Goal: Information Seeking & Learning: Learn about a topic

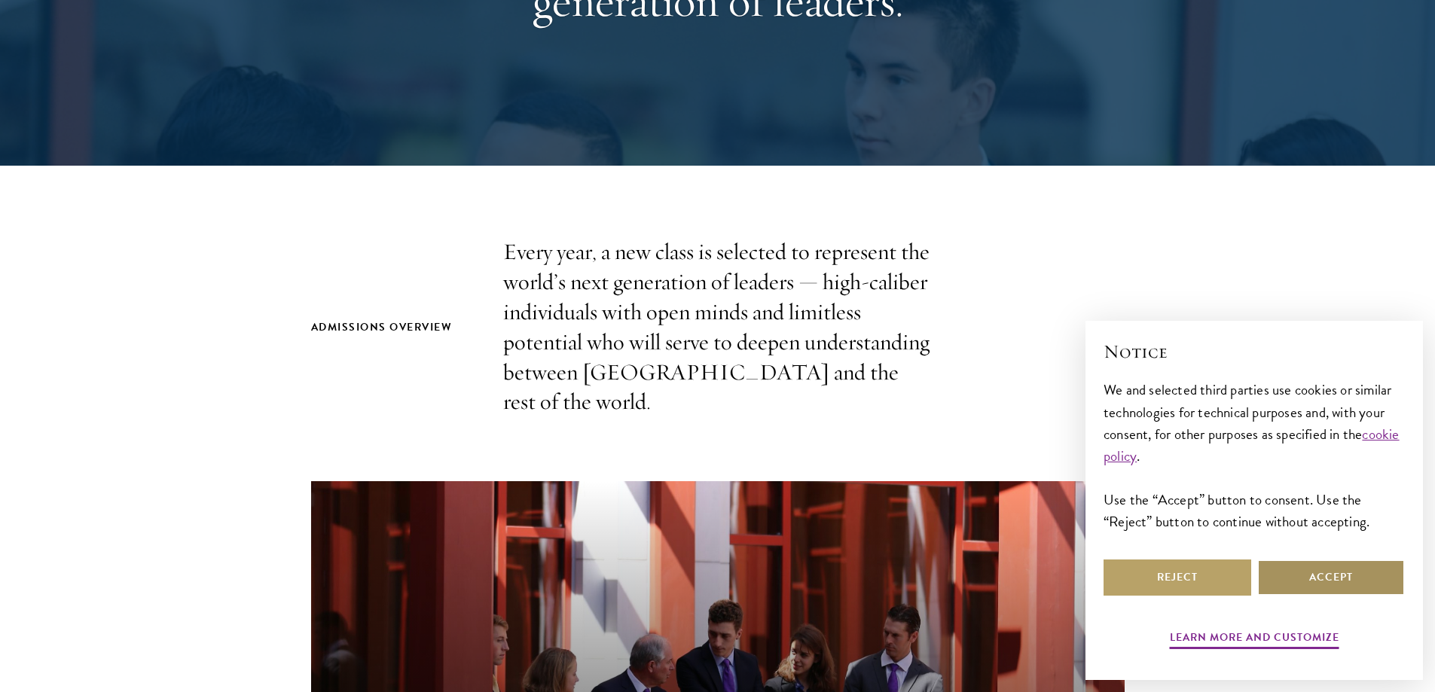
click at [1281, 572] on button "Accept" at bounding box center [1331, 578] width 148 height 36
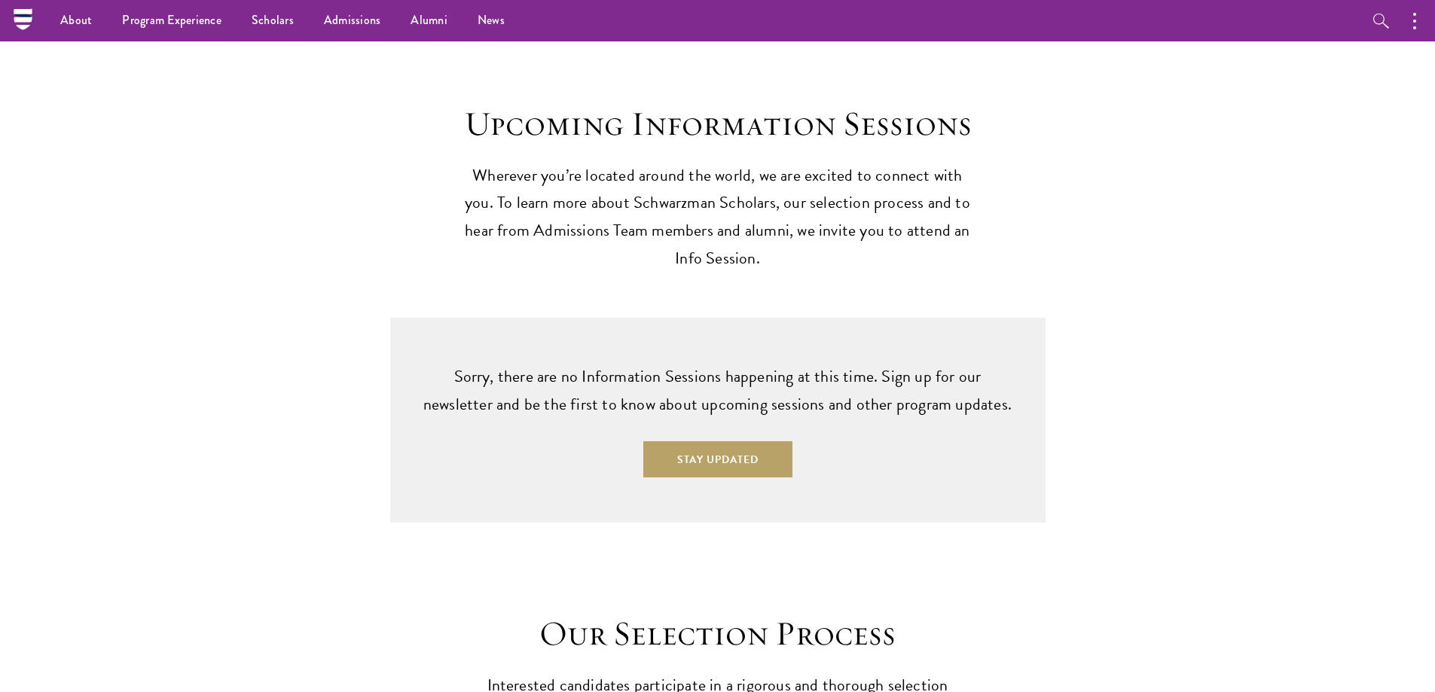
scroll to position [3465, 0]
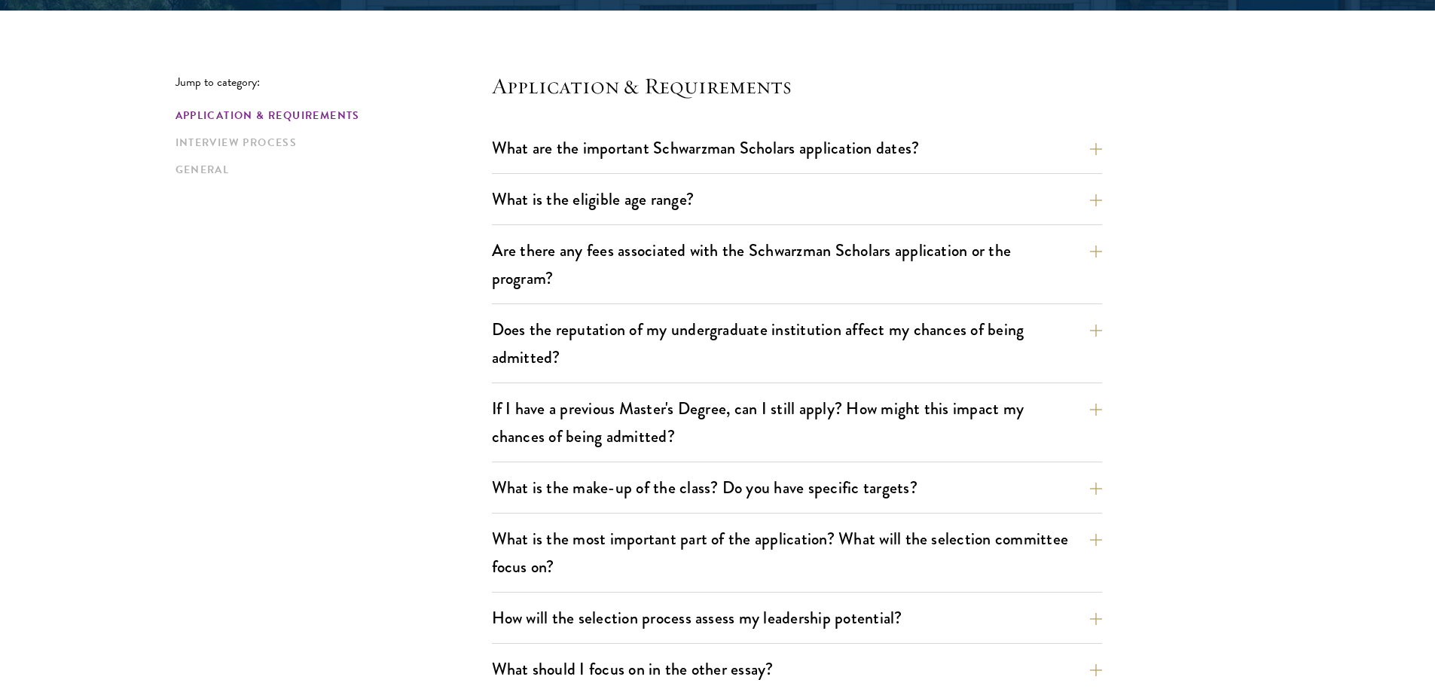
scroll to position [377, 0]
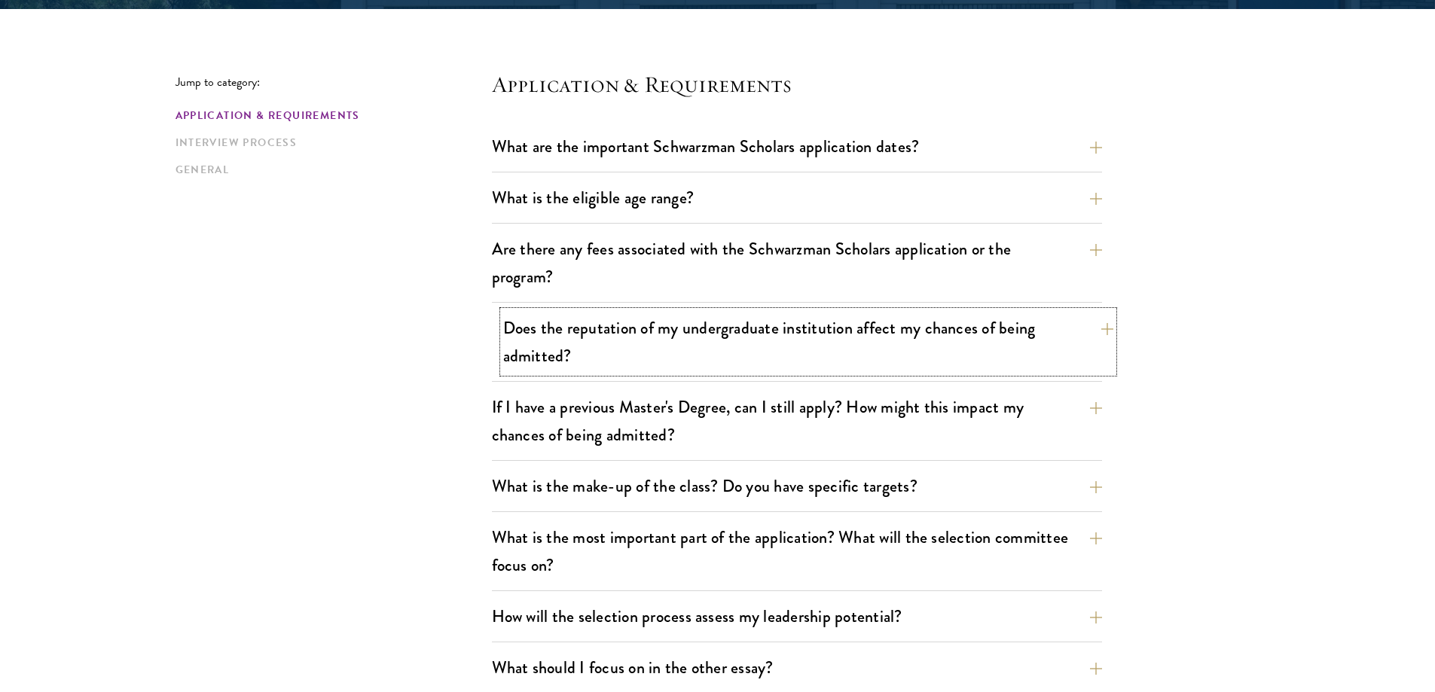
click at [665, 324] on button "Does the reputation of my undergraduate institution affect my chances of being …" at bounding box center [808, 342] width 610 height 62
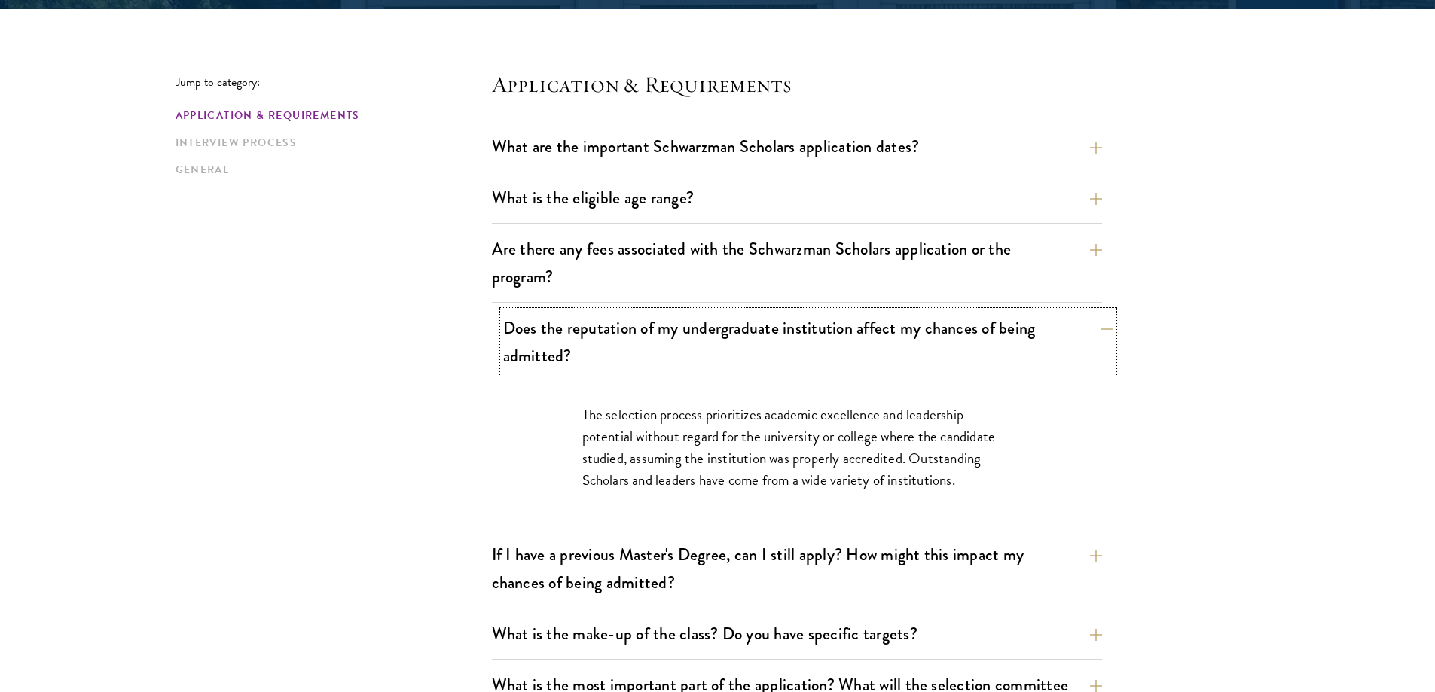
click at [665, 324] on button "Does the reputation of my undergraduate institution affect my chances of being …" at bounding box center [808, 342] width 610 height 62
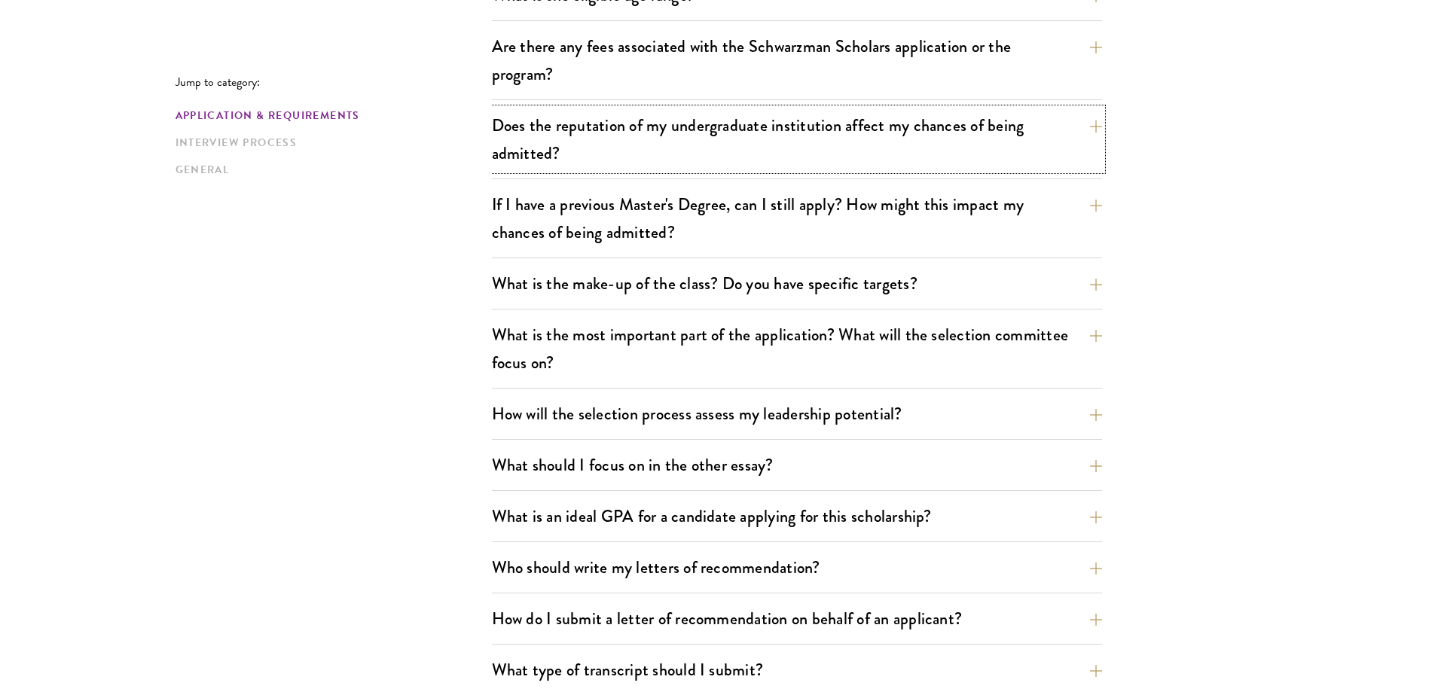
scroll to position [603, 0]
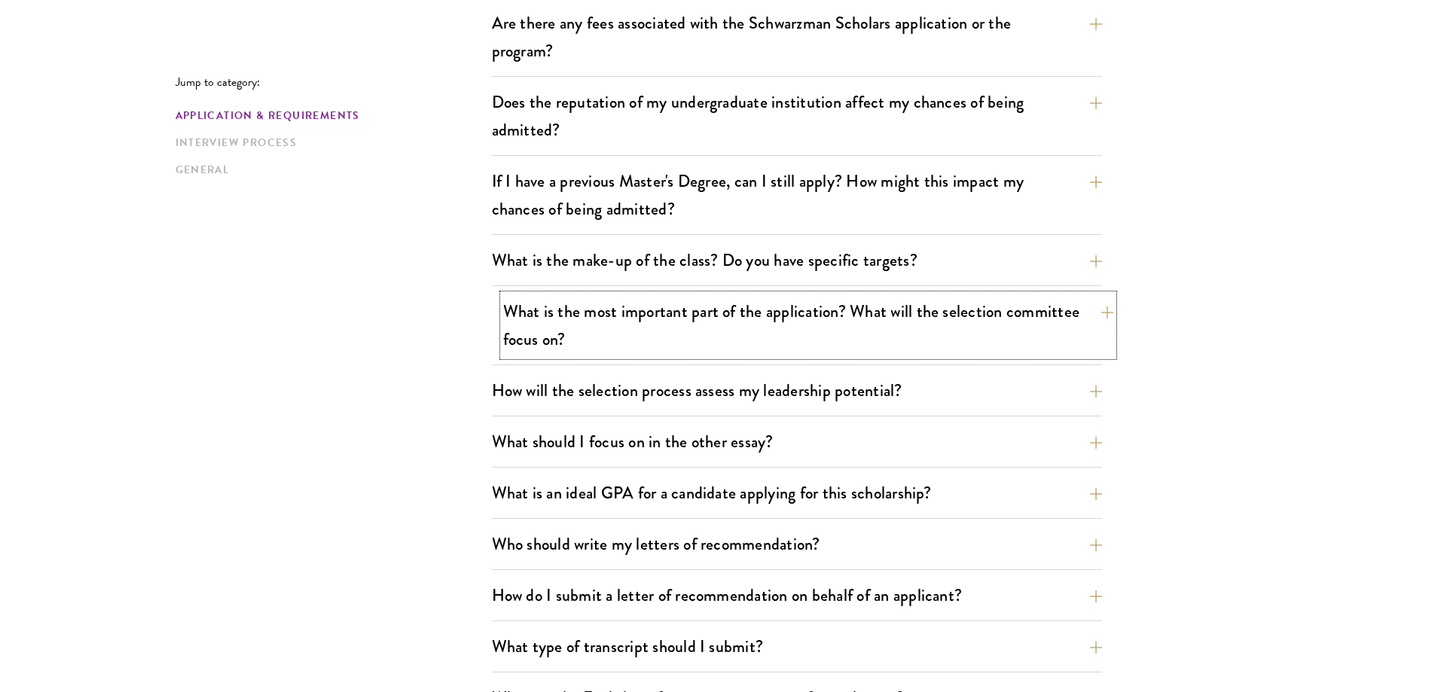
click at [773, 326] on button "What is the most important part of the application? What will the selection com…" at bounding box center [808, 326] width 610 height 62
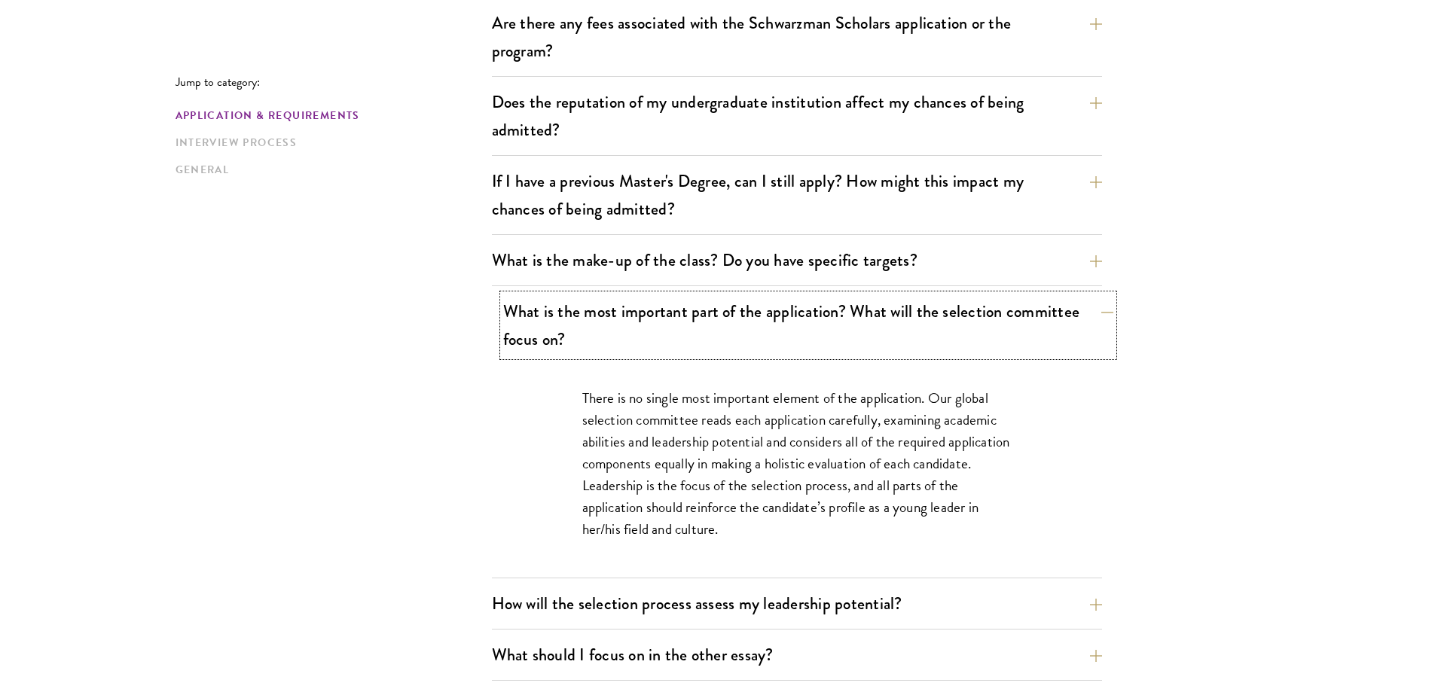
click at [773, 327] on button "What is the most important part of the application? What will the selection com…" at bounding box center [808, 326] width 610 height 62
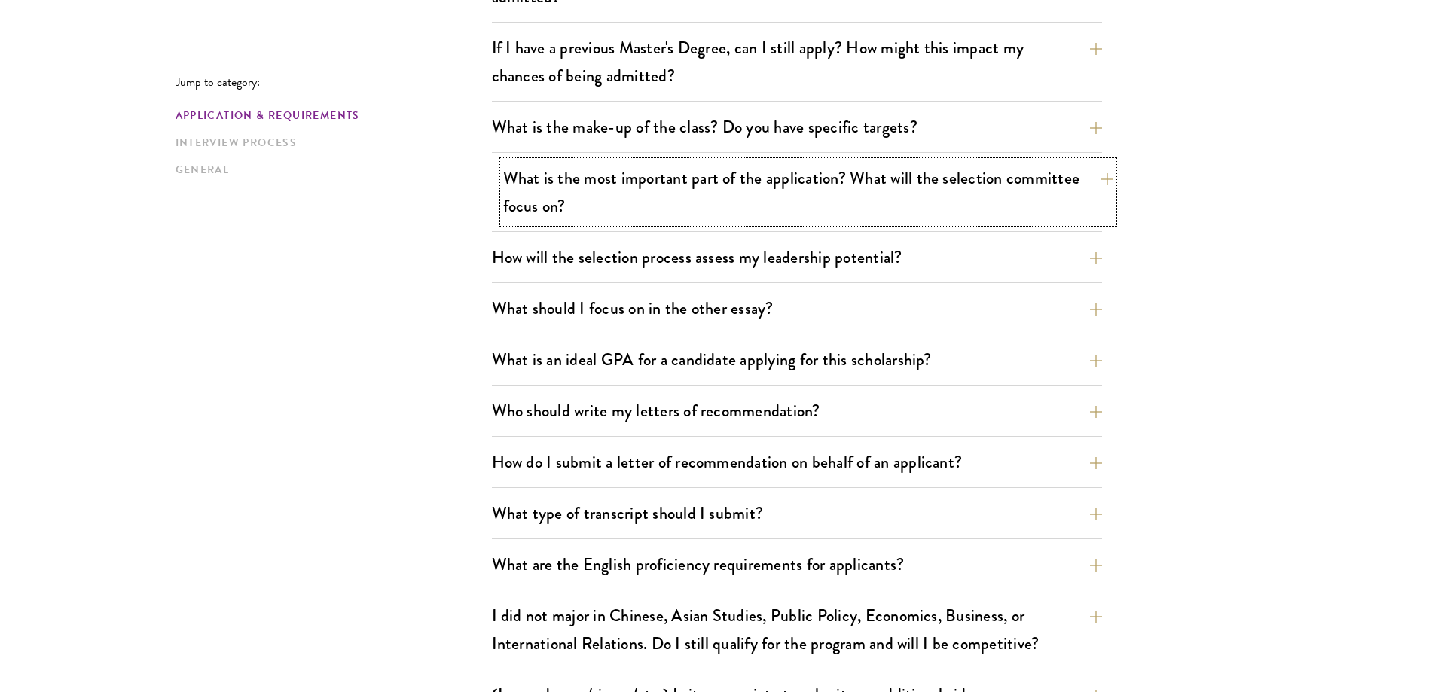
scroll to position [753, 0]
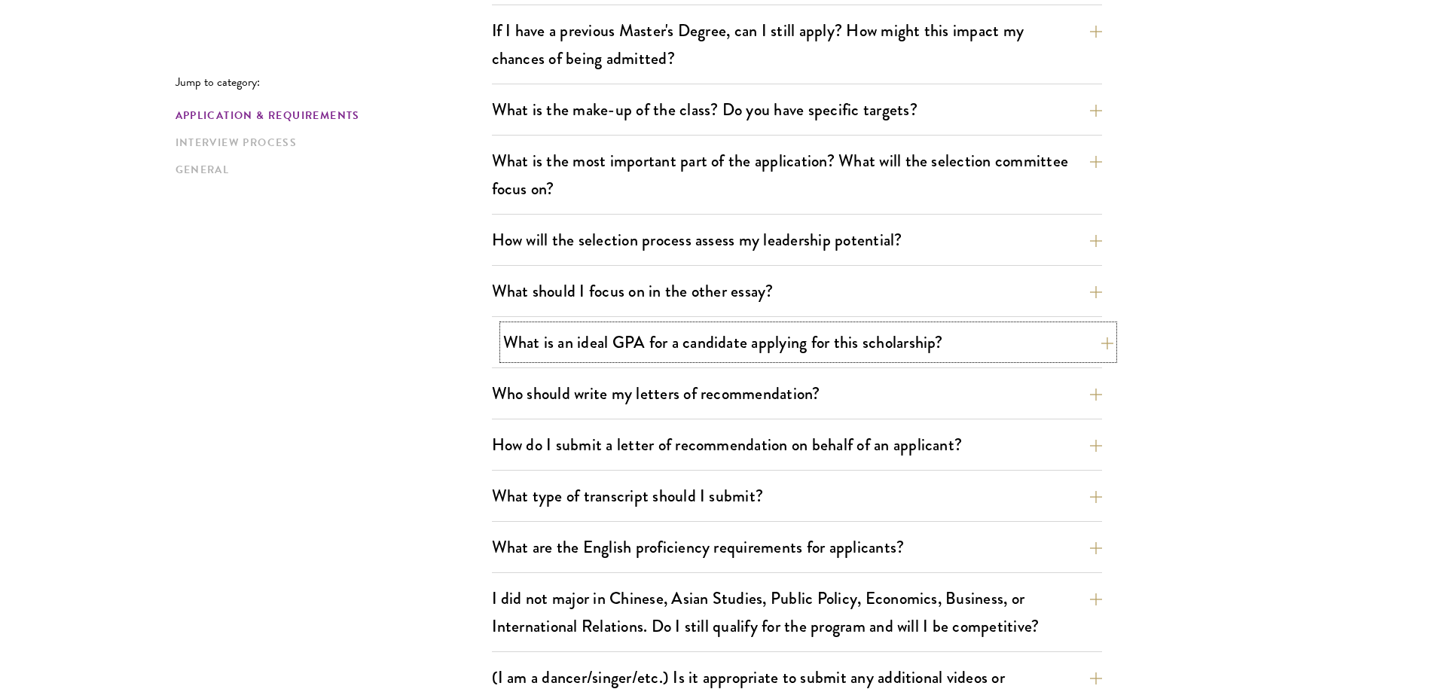
click at [771, 327] on button "What is an ideal GPA for a candidate applying for this scholarship?" at bounding box center [808, 342] width 610 height 34
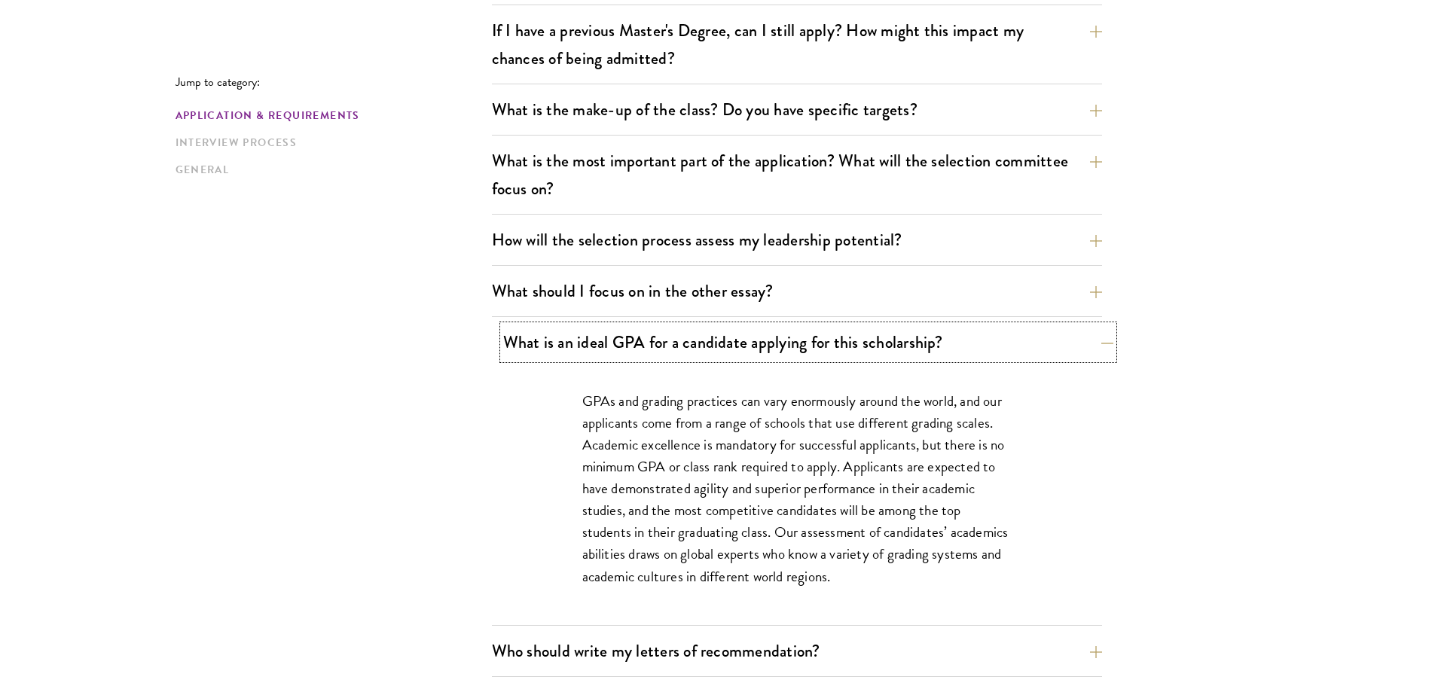
click at [771, 327] on button "What is an ideal GPA for a candidate applying for this scholarship?" at bounding box center [808, 342] width 610 height 34
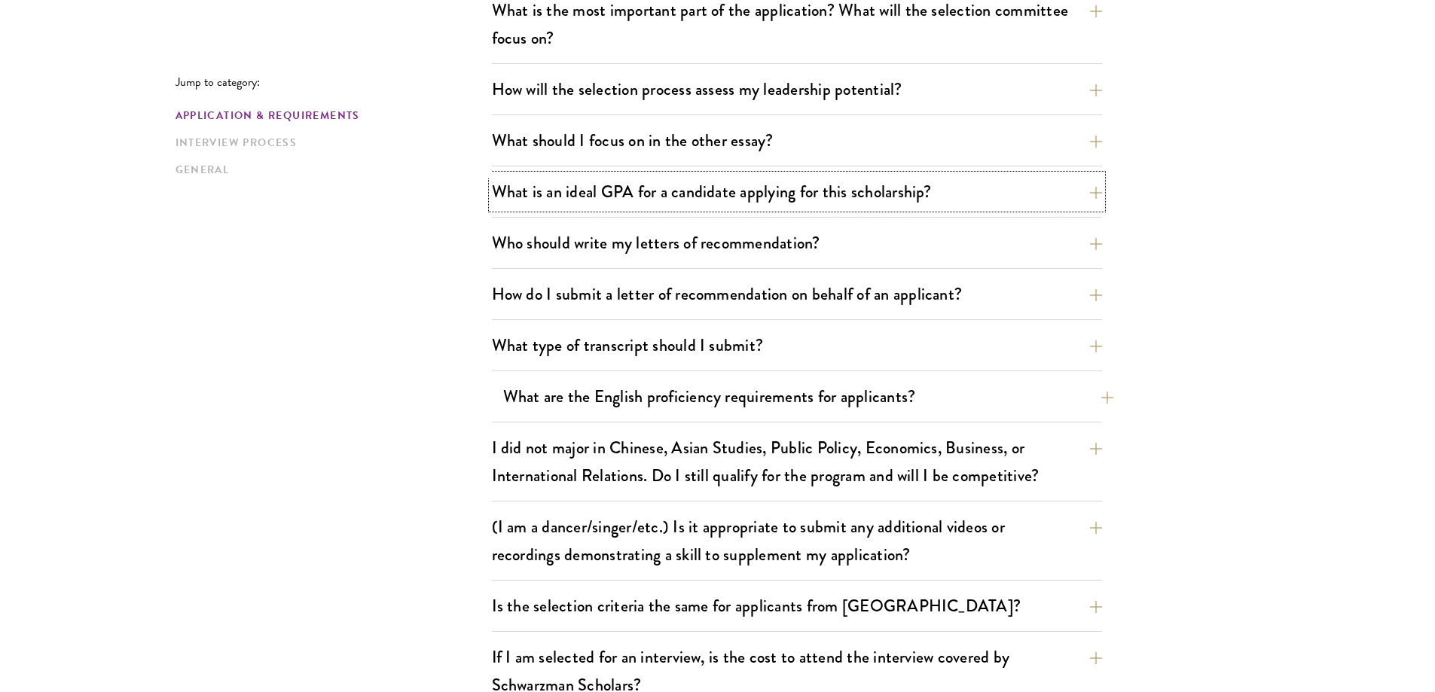
scroll to position [979, 0]
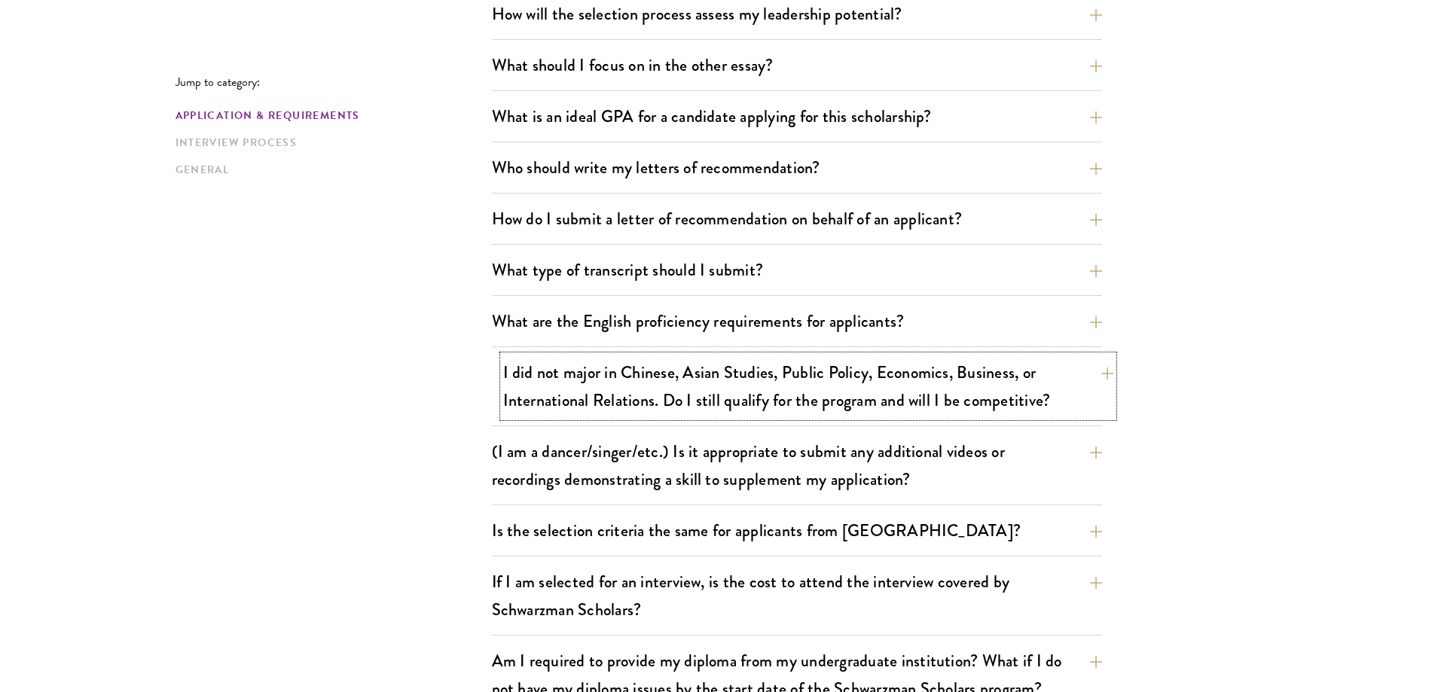
click at [835, 381] on button "I did not major in Chinese, Asian Studies, Public Policy, Economics, Business, …" at bounding box center [808, 387] width 610 height 62
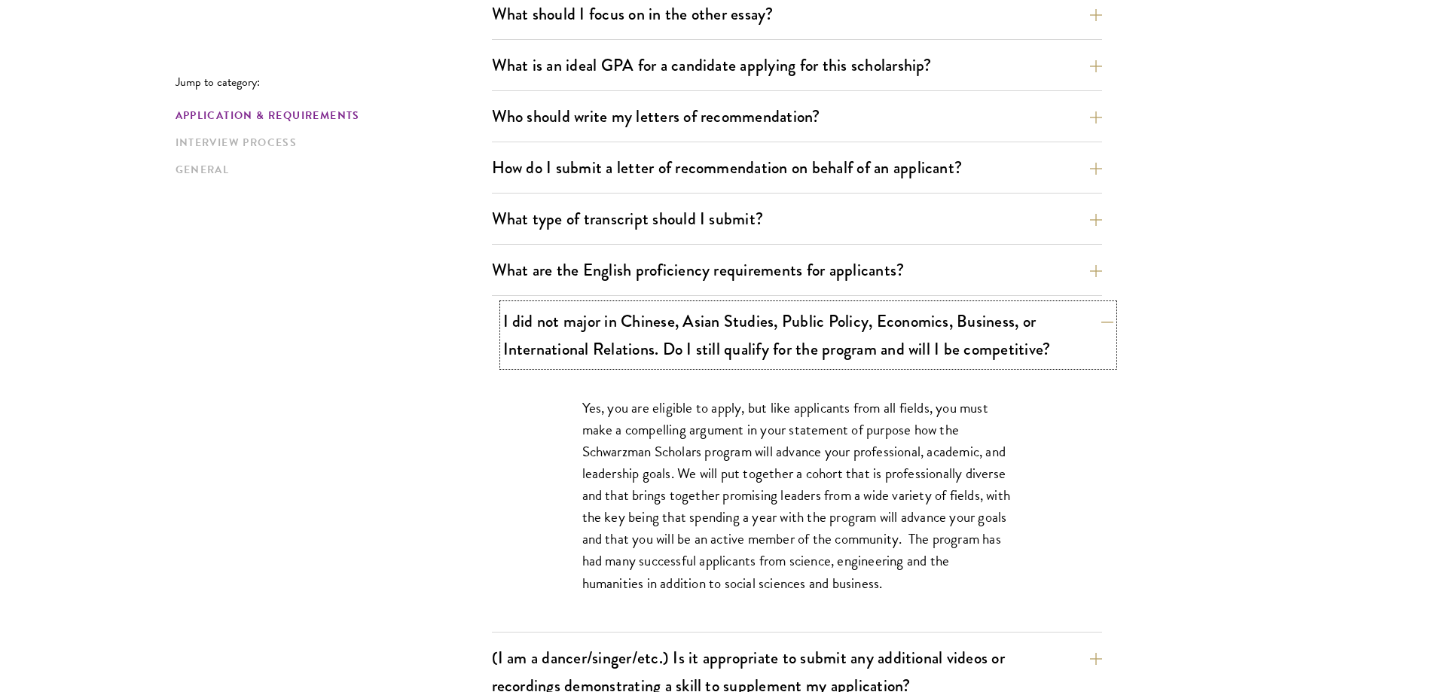
scroll to position [1055, 0]
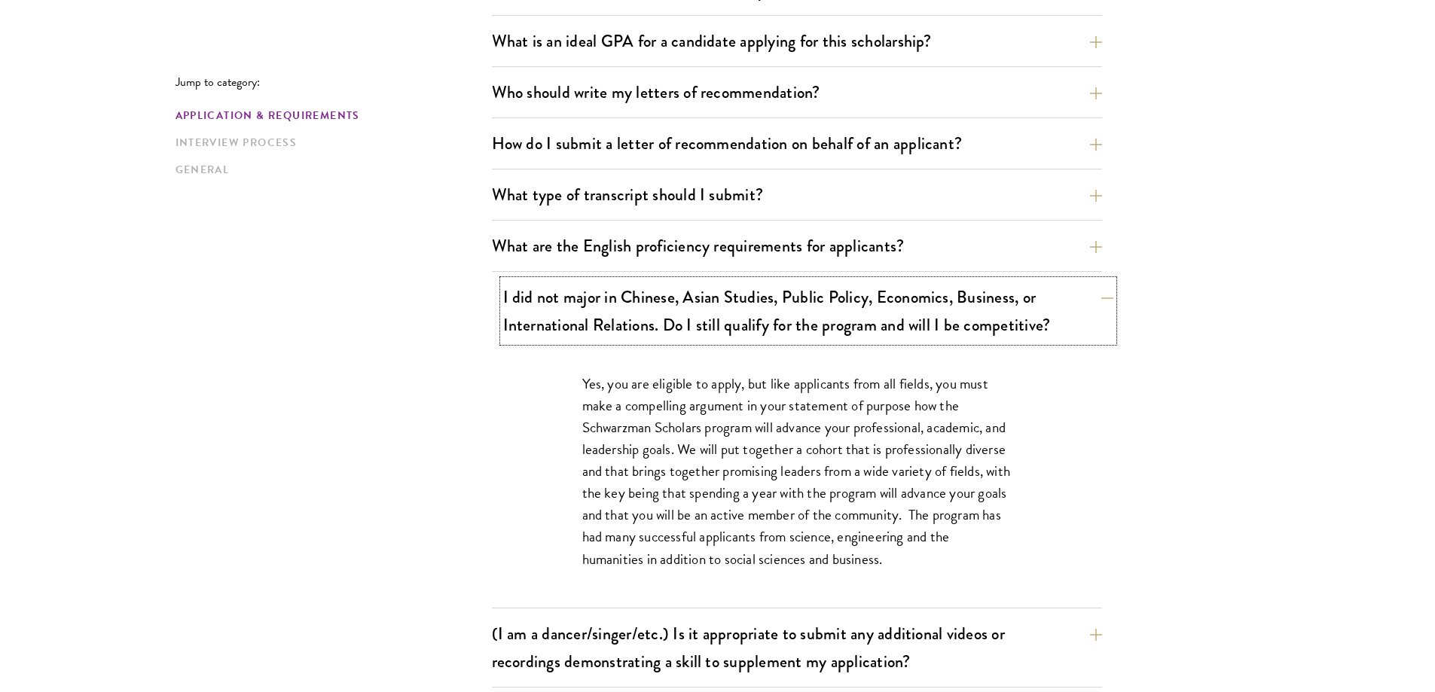
click at [835, 320] on button "I did not major in Chinese, Asian Studies, Public Policy, Economics, Business, …" at bounding box center [808, 311] width 610 height 62
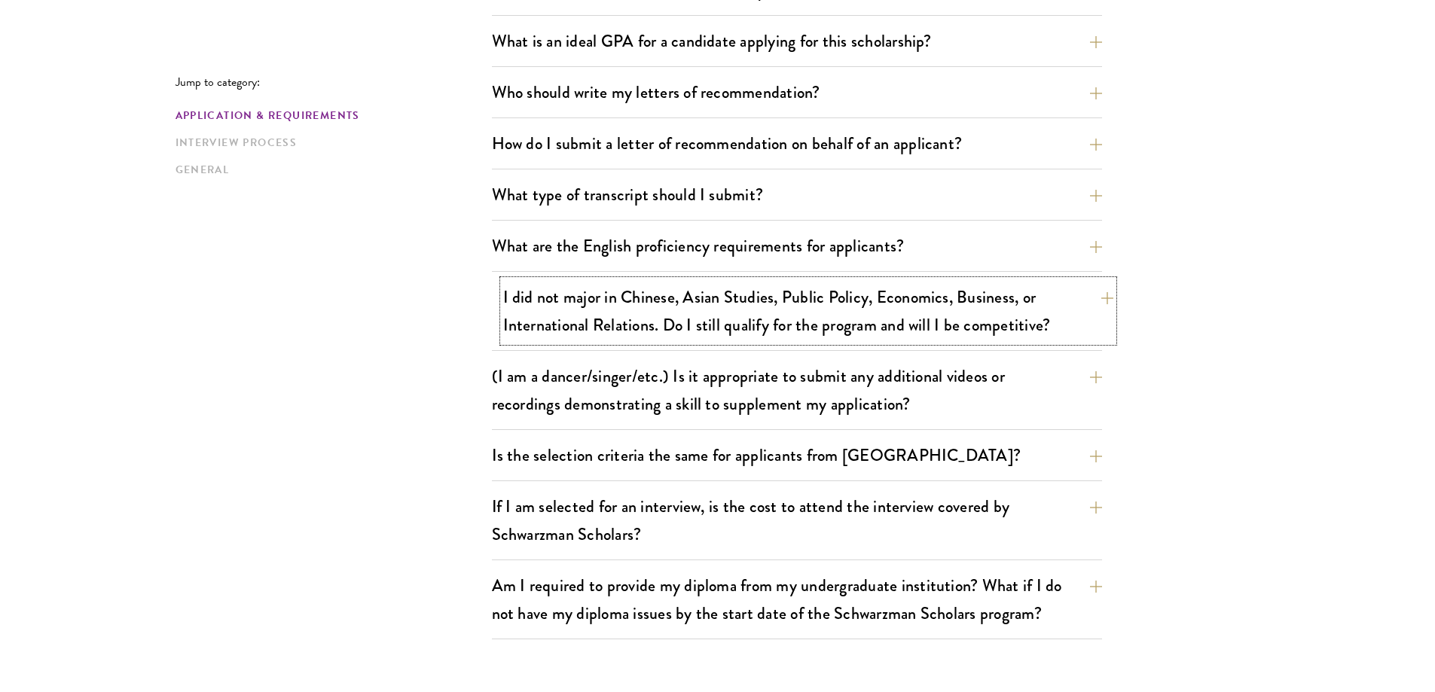
click at [835, 320] on button "I did not major in Chinese, Asian Studies, Public Policy, Economics, Business, …" at bounding box center [808, 311] width 610 height 62
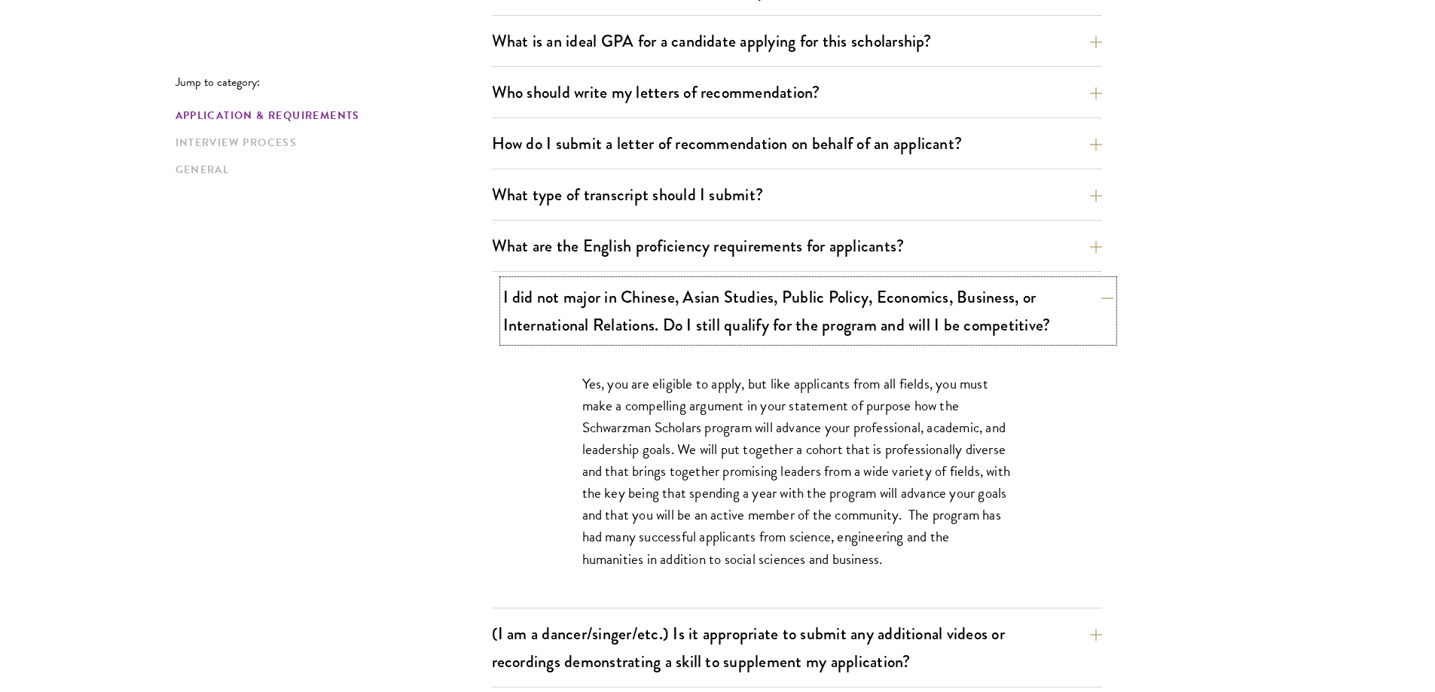
click at [835, 320] on button "I did not major in Chinese, Asian Studies, Public Policy, Economics, Business, …" at bounding box center [808, 311] width 610 height 62
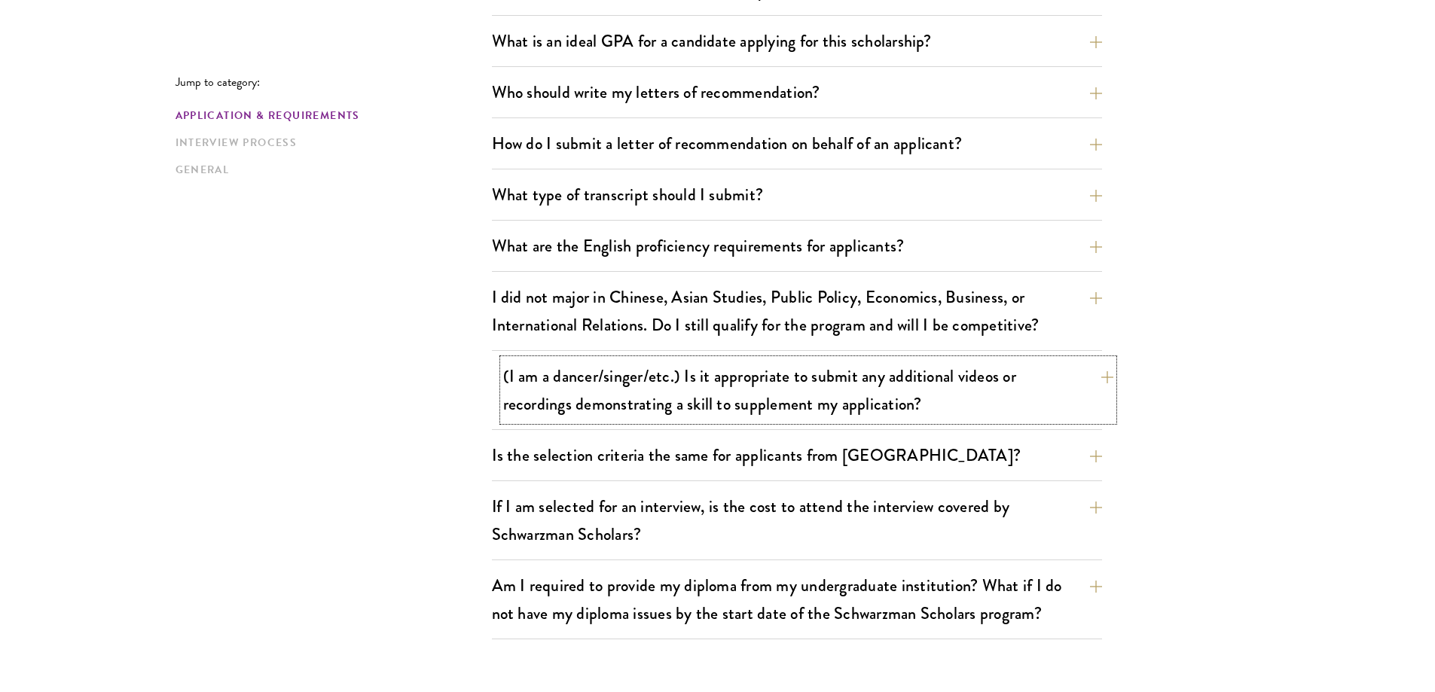
click at [613, 385] on button "(I am a dancer/singer/etc.) Is it appropriate to submit any additional videos o…" at bounding box center [808, 390] width 610 height 62
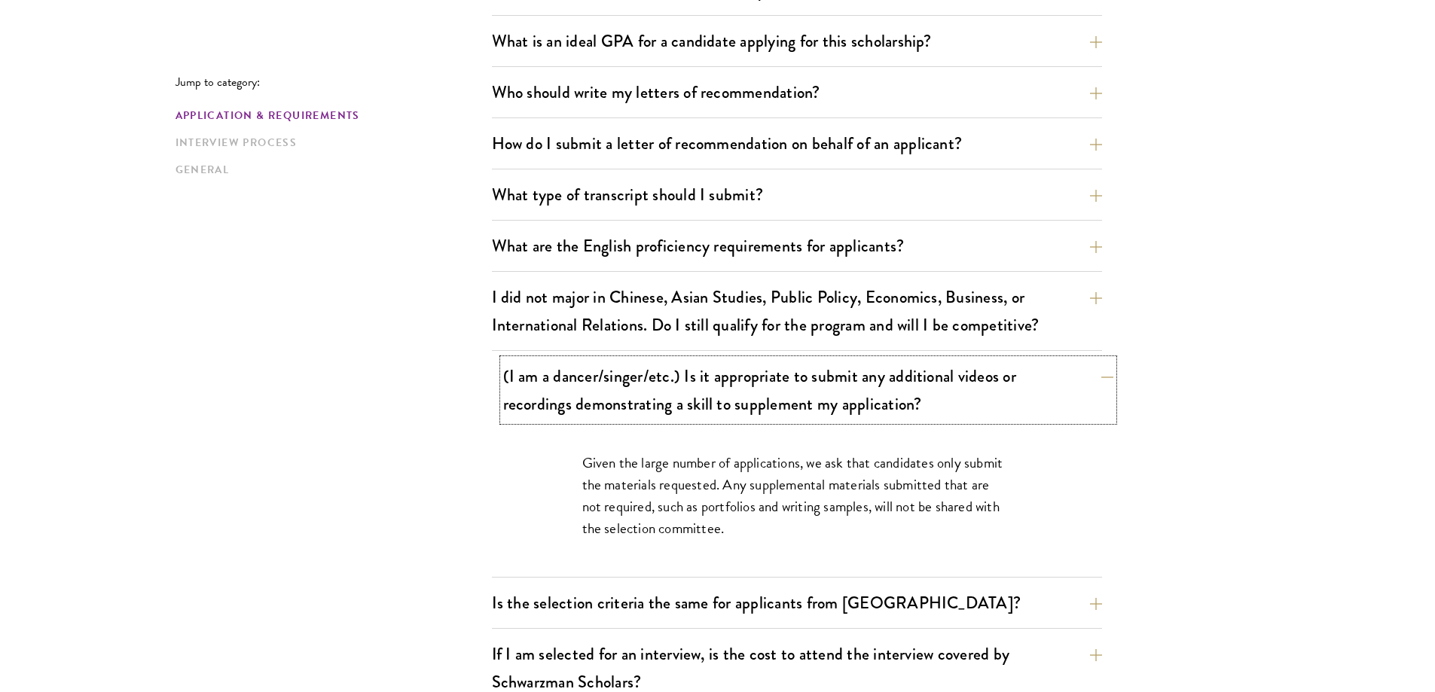
click at [613, 385] on button "(I am a dancer/singer/etc.) Is it appropriate to submit any additional videos o…" at bounding box center [808, 390] width 610 height 62
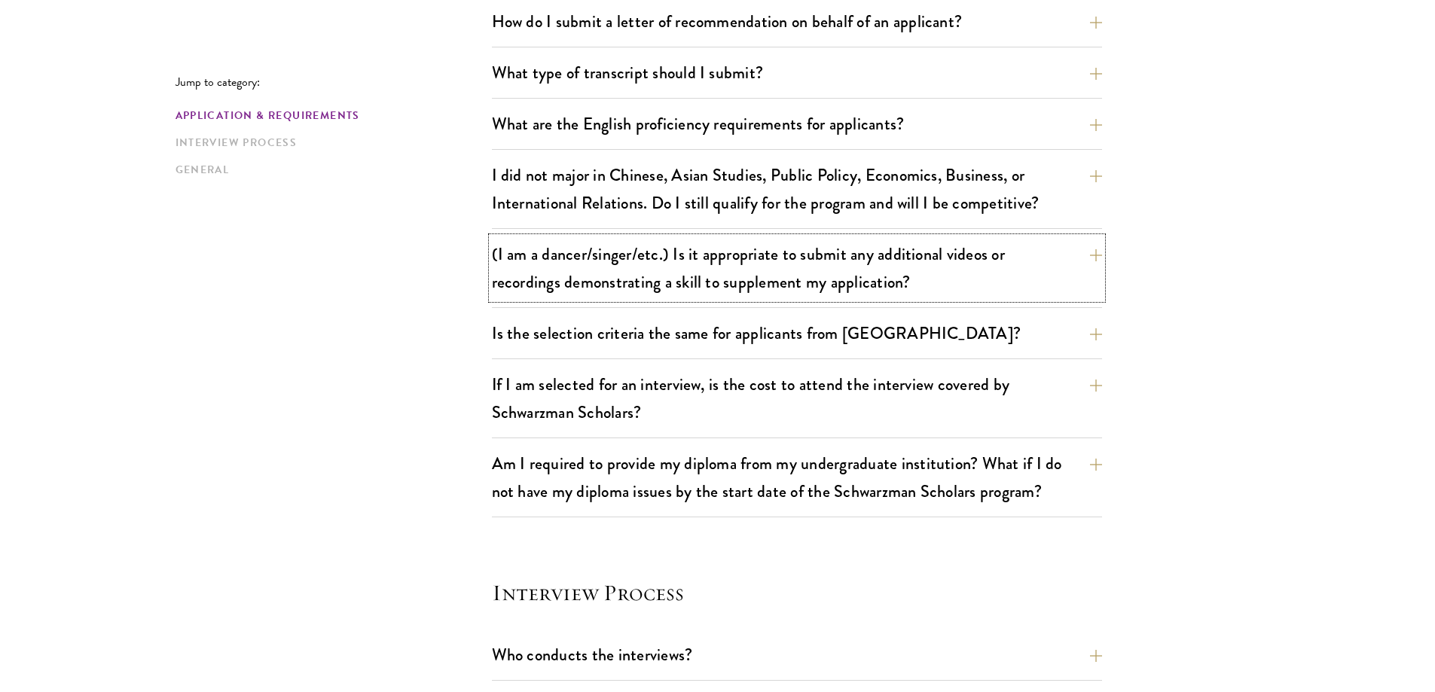
scroll to position [1205, 0]
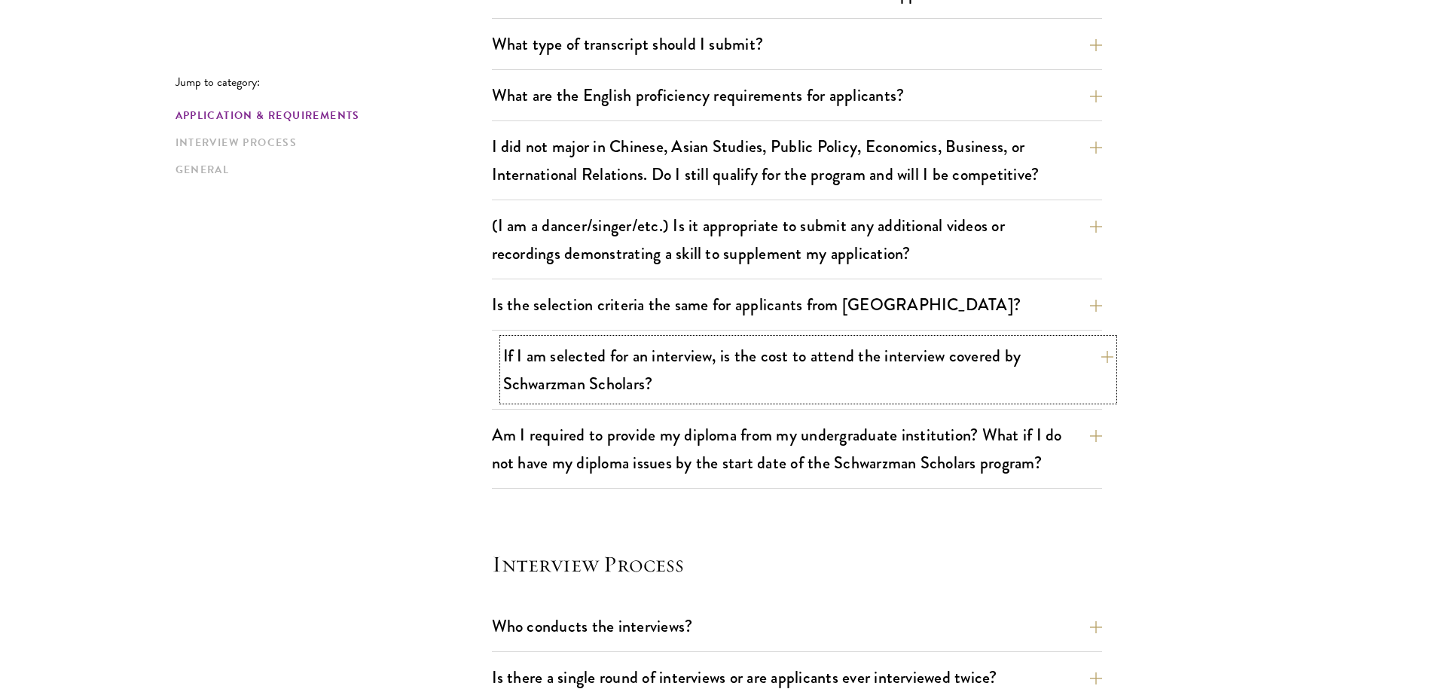
click at [584, 351] on button "If I am selected for an interview, is the cost to attend the interview covered …" at bounding box center [808, 370] width 610 height 62
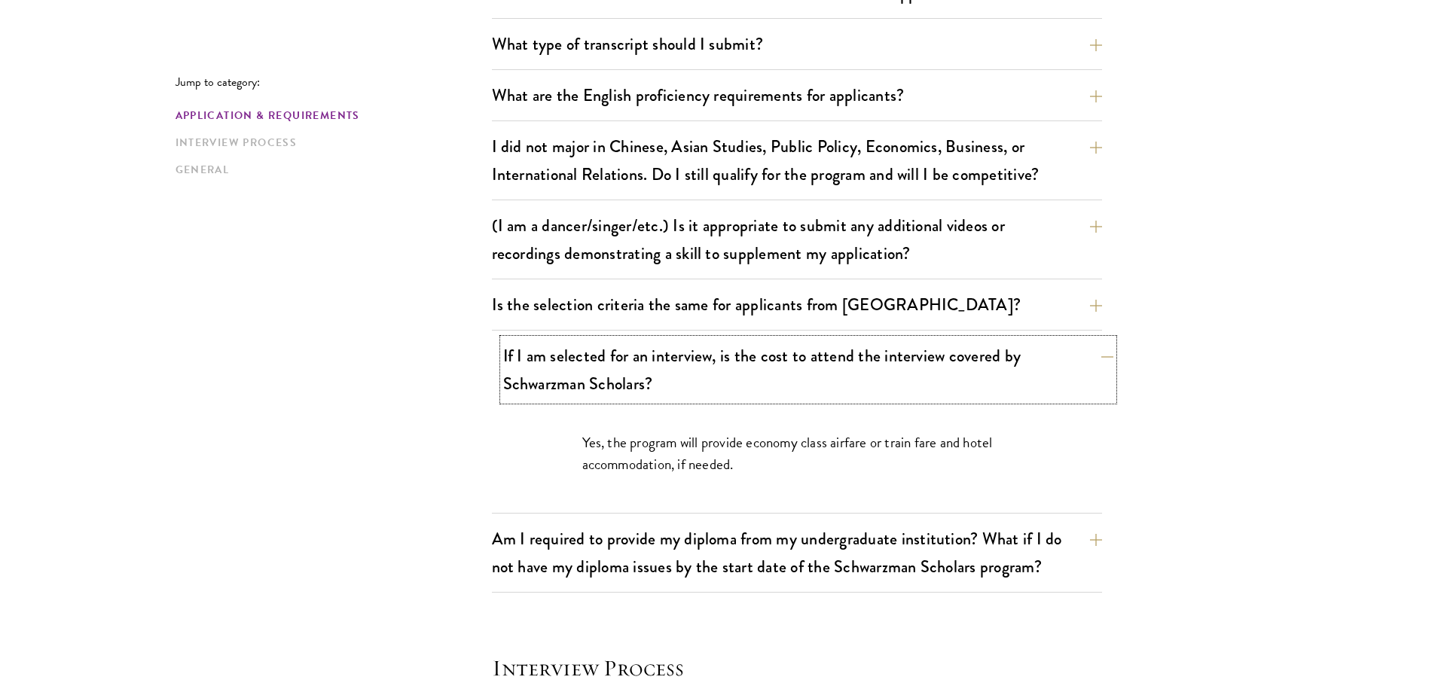
click at [584, 351] on button "If I am selected for an interview, is the cost to attend the interview covered …" at bounding box center [808, 370] width 610 height 62
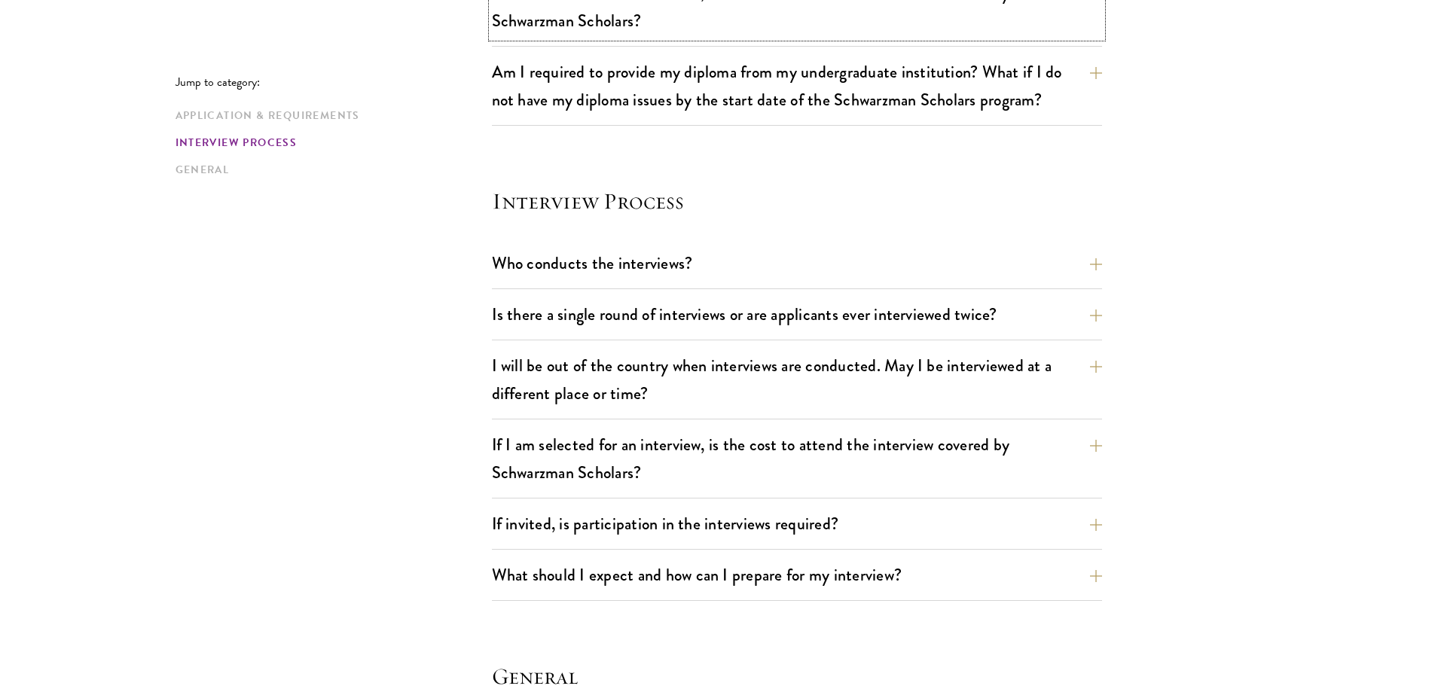
scroll to position [1582, 0]
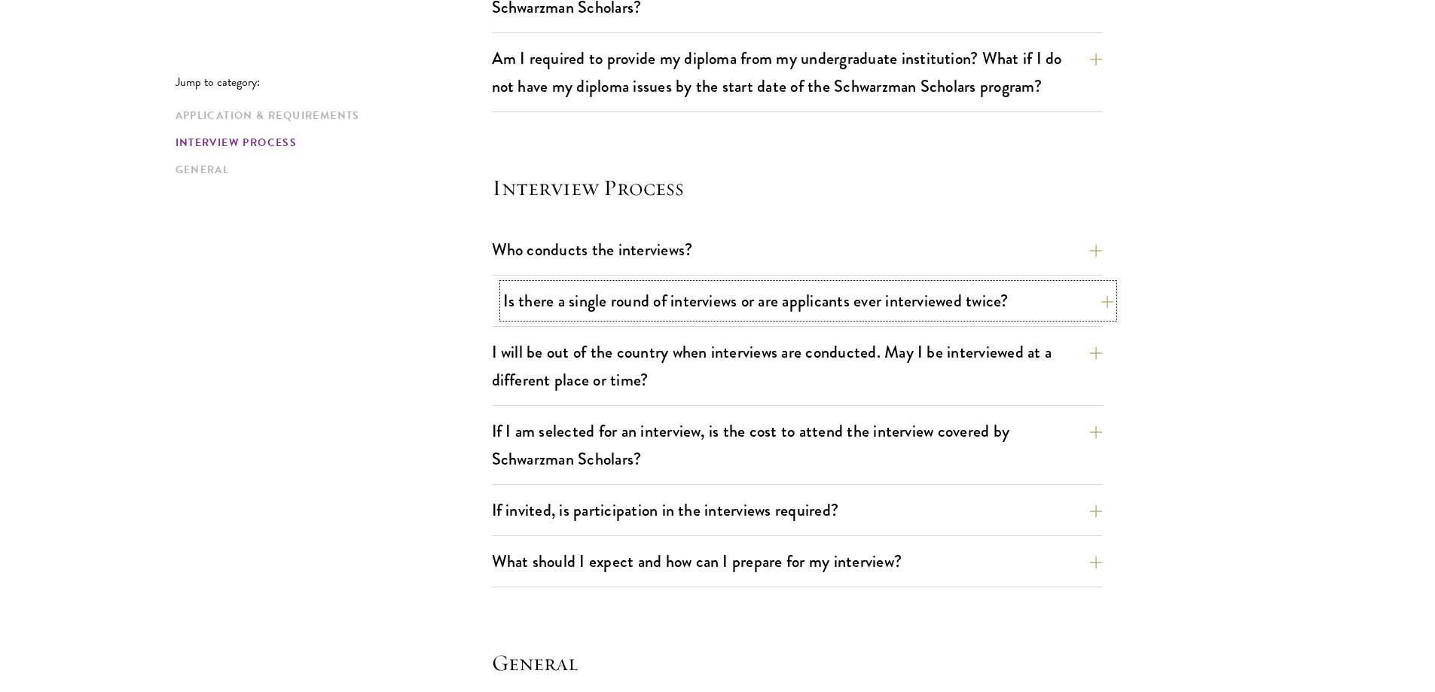
click at [586, 310] on button "Is there a single round of interviews or are applicants ever interviewed twice?" at bounding box center [808, 301] width 610 height 34
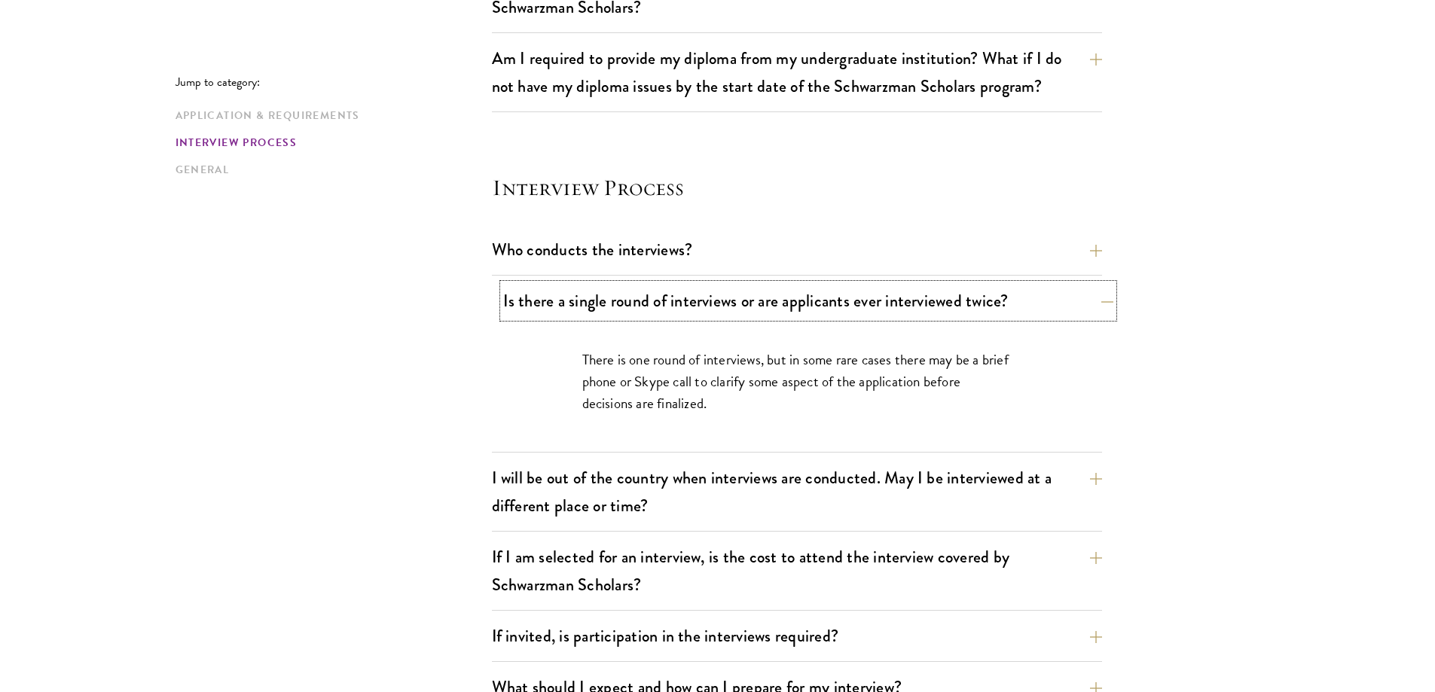
click at [586, 310] on button "Is there a single round of interviews or are applicants ever interviewed twice?" at bounding box center [808, 301] width 610 height 34
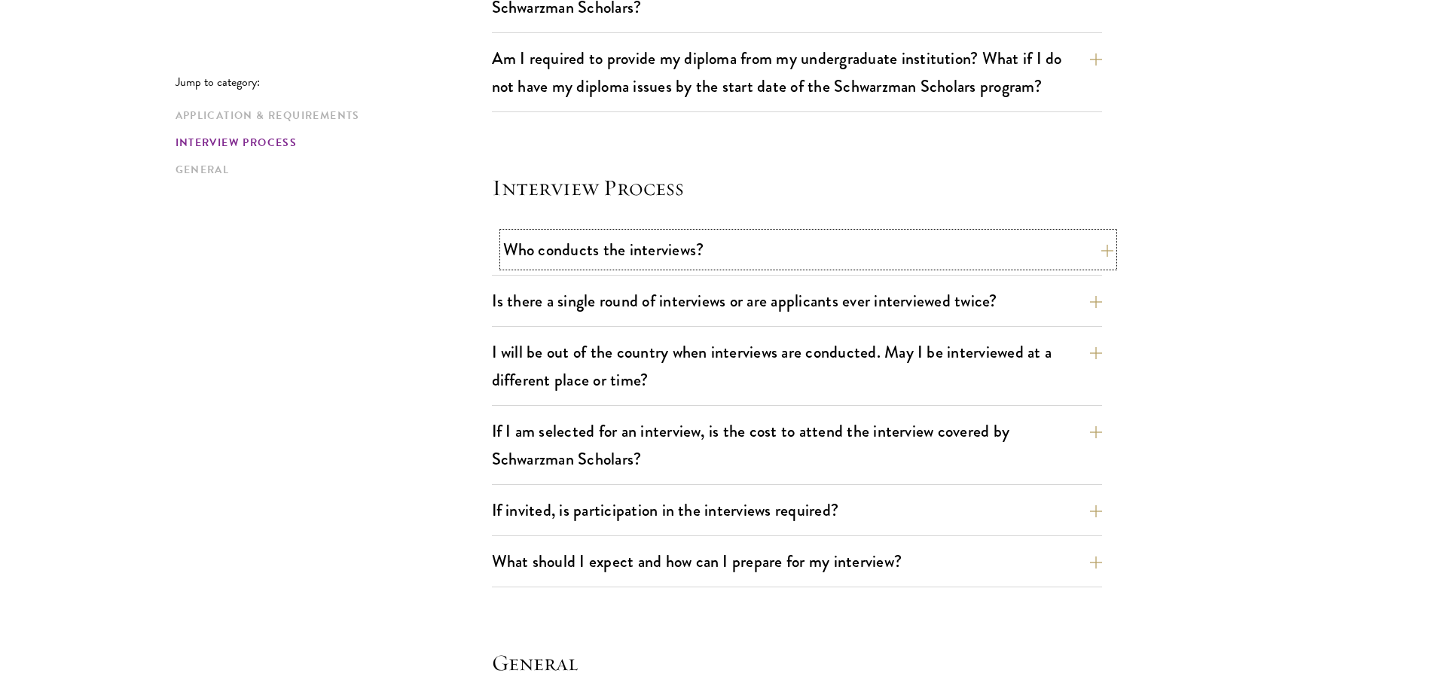
click at [606, 245] on button "Who conducts the interviews?" at bounding box center [808, 250] width 610 height 34
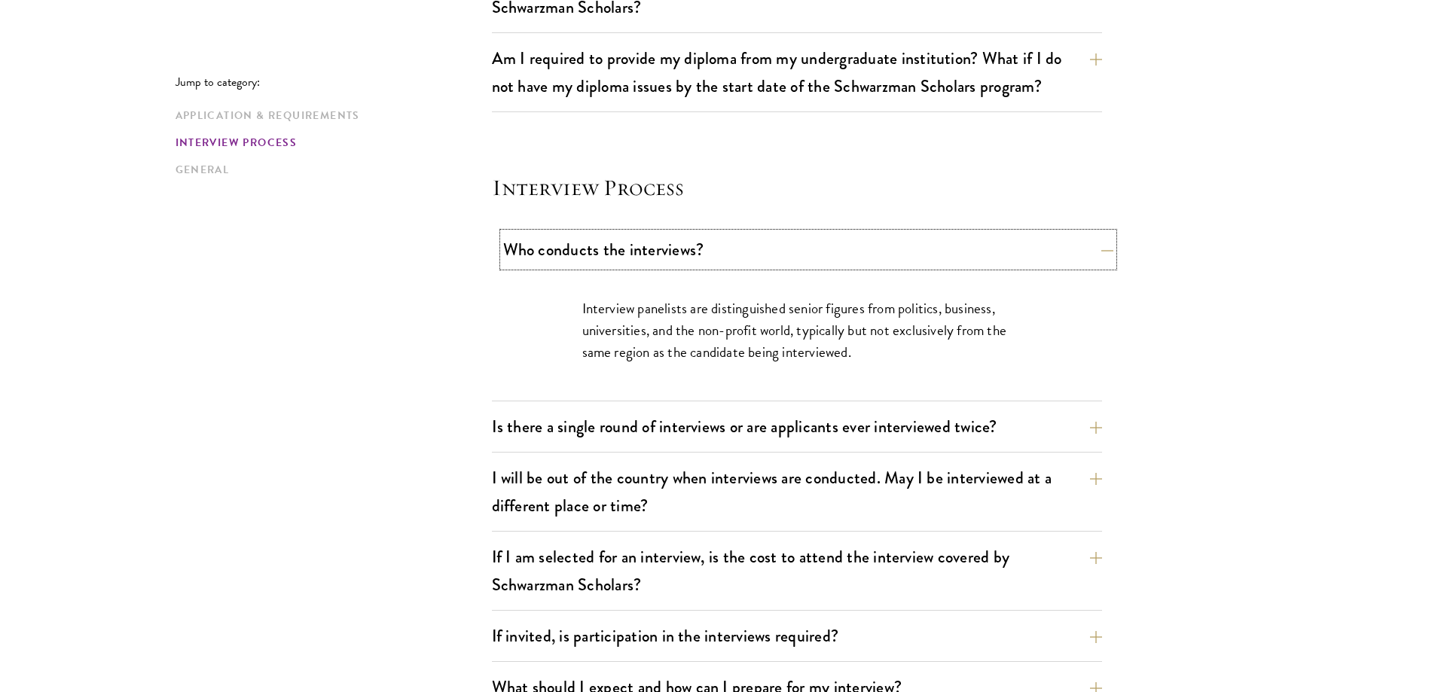
click at [606, 245] on button "Who conducts the interviews?" at bounding box center [808, 250] width 610 height 34
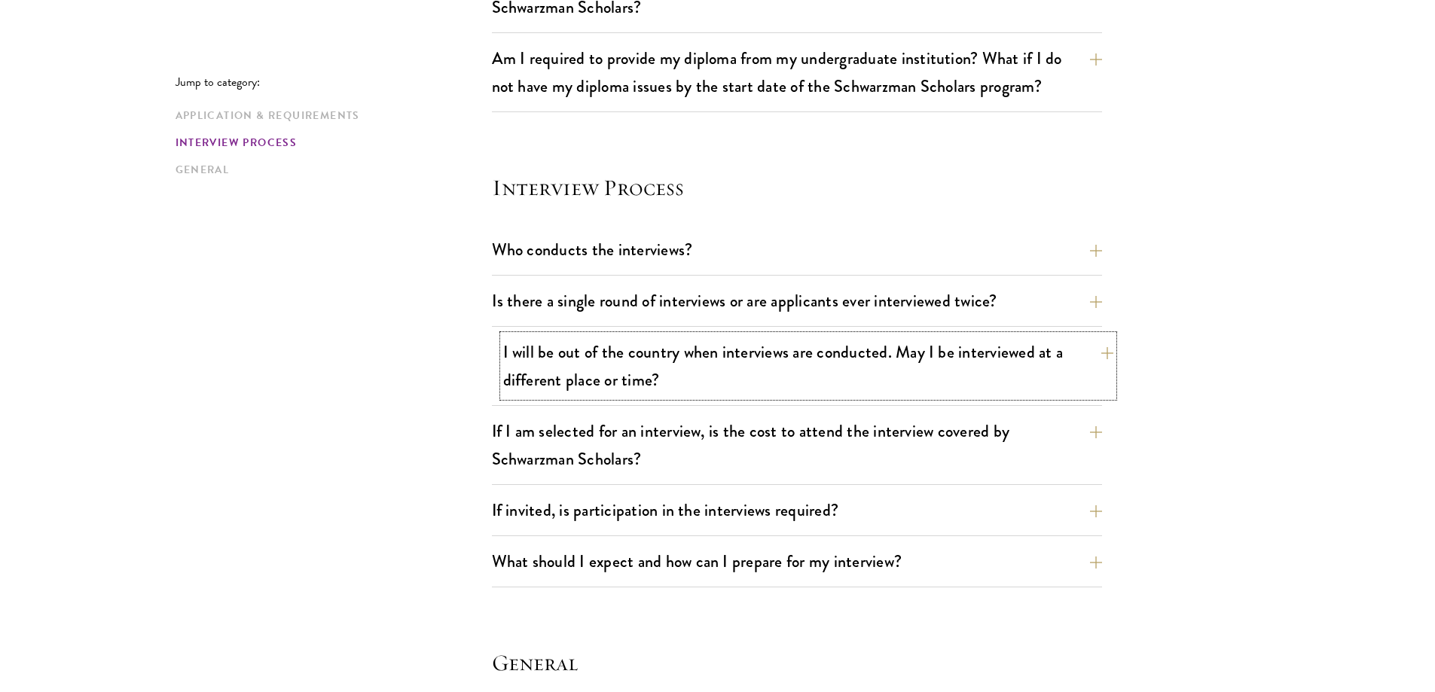
click at [632, 360] on button "I will be out of the country when interviews are conducted. May I be interviewe…" at bounding box center [808, 366] width 610 height 62
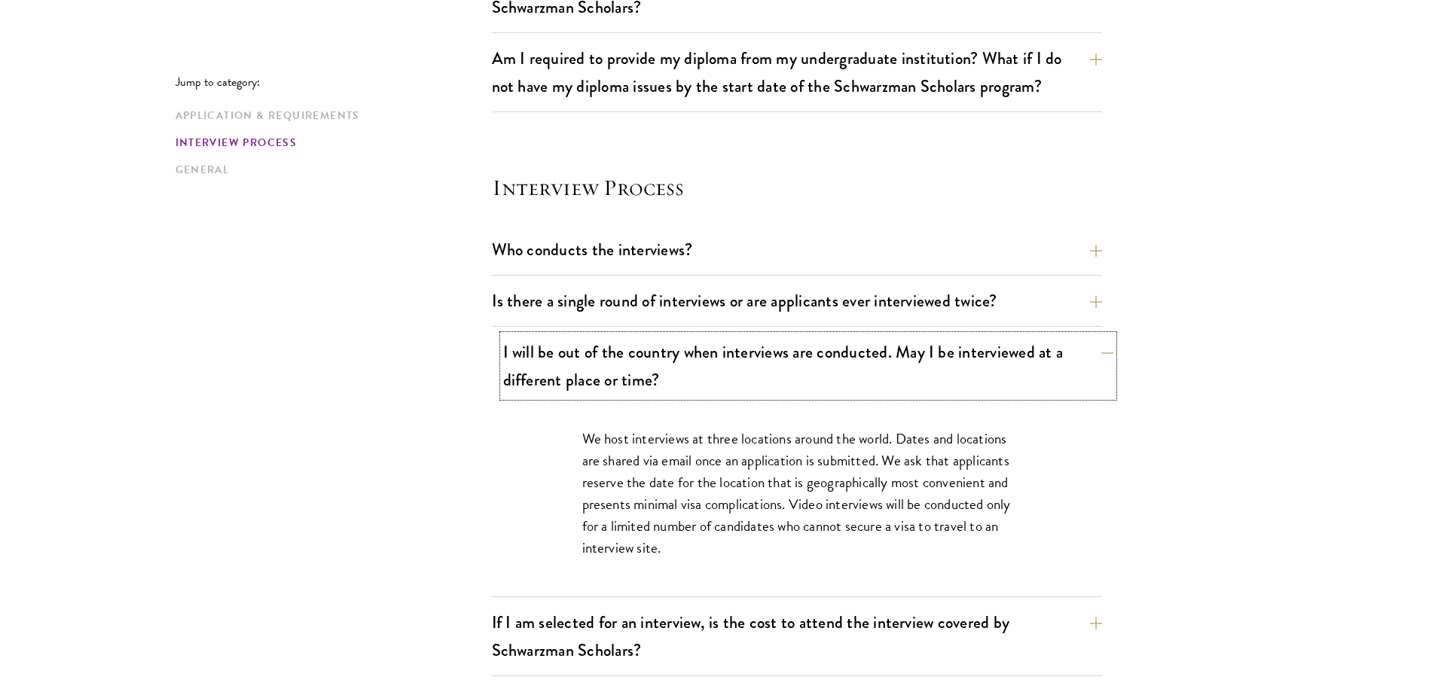
click at [679, 365] on button "I will be out of the country when interviews are conducted. May I be interviewe…" at bounding box center [808, 366] width 610 height 62
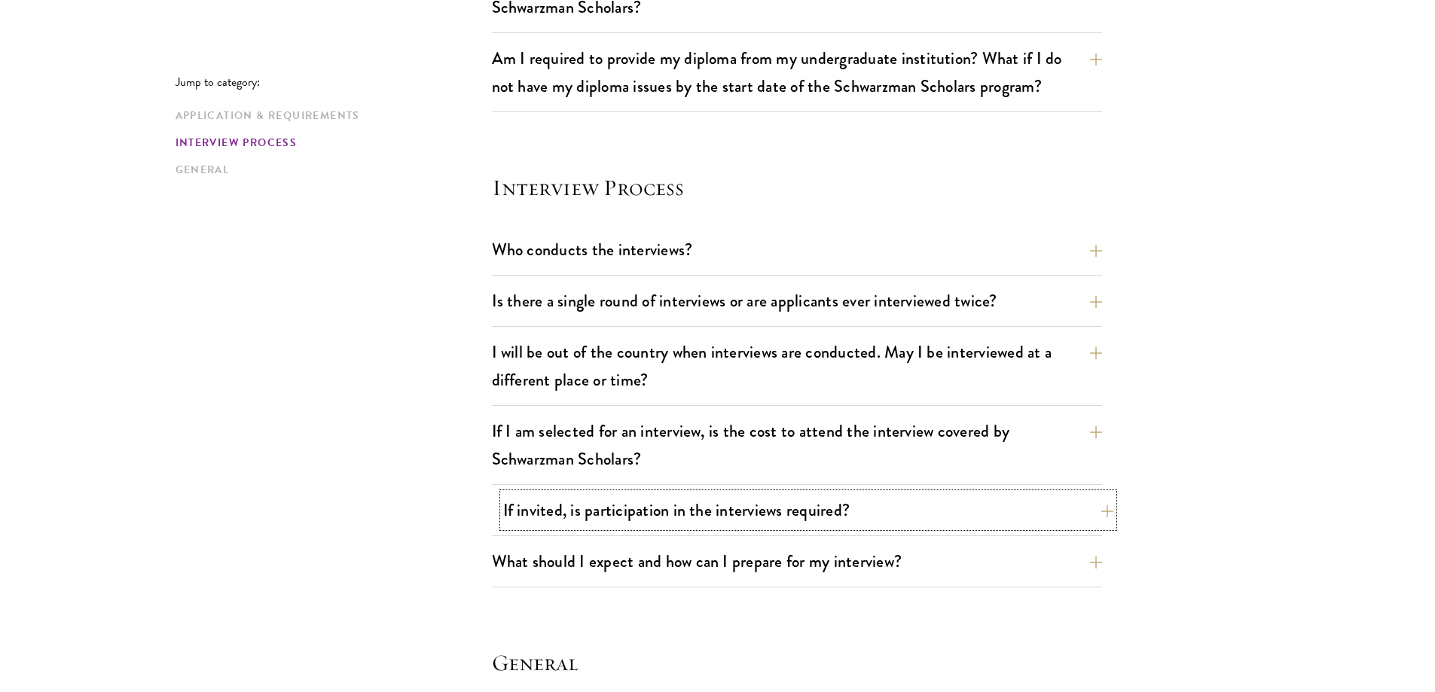
click at [746, 502] on button "If invited, is participation in the interviews required?" at bounding box center [808, 510] width 610 height 34
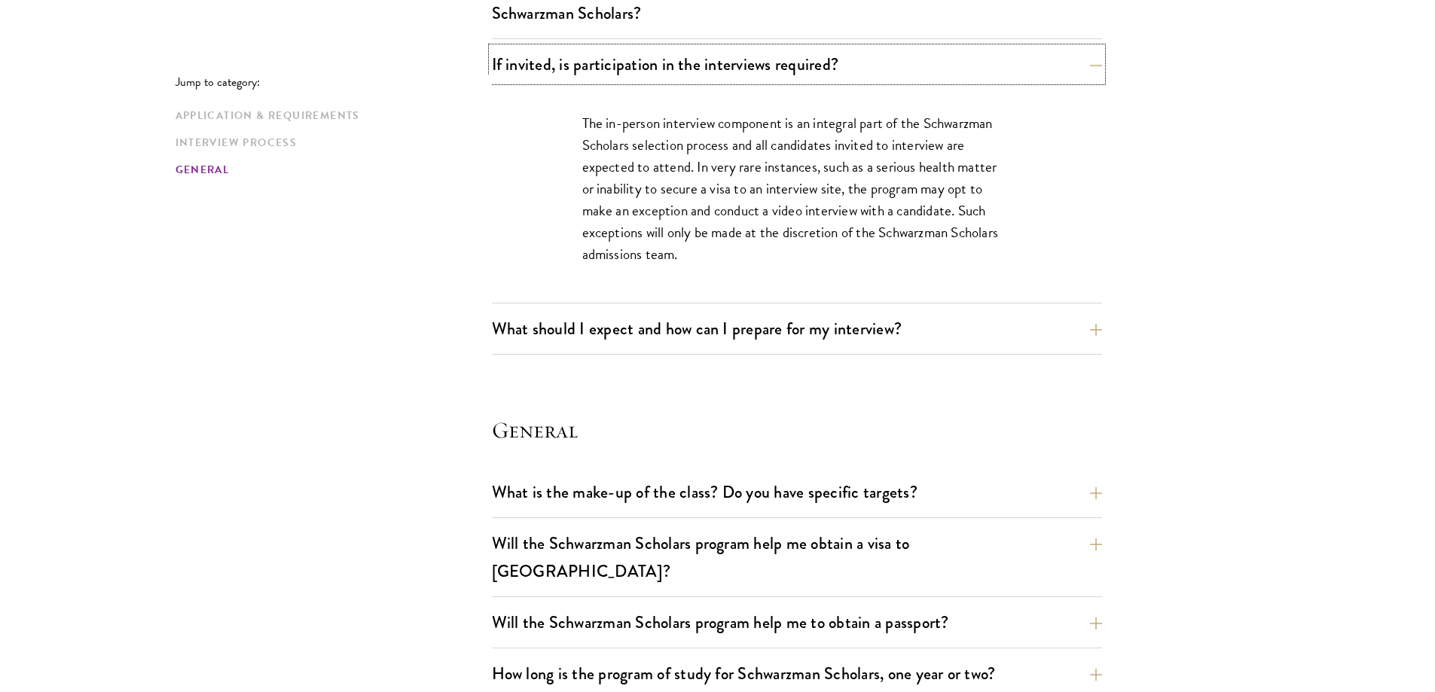
scroll to position [2034, 0]
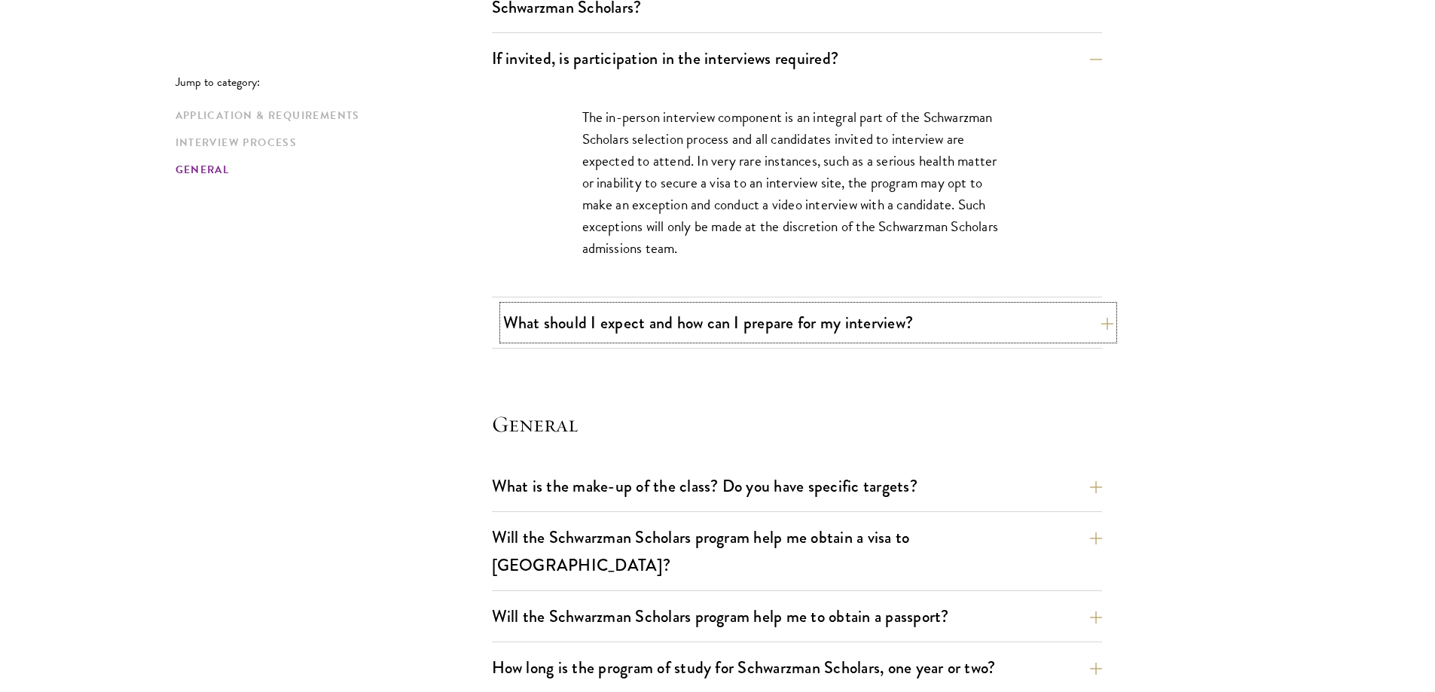
click at [816, 325] on button "What should I expect and how can I prepare for my interview?" at bounding box center [808, 323] width 610 height 34
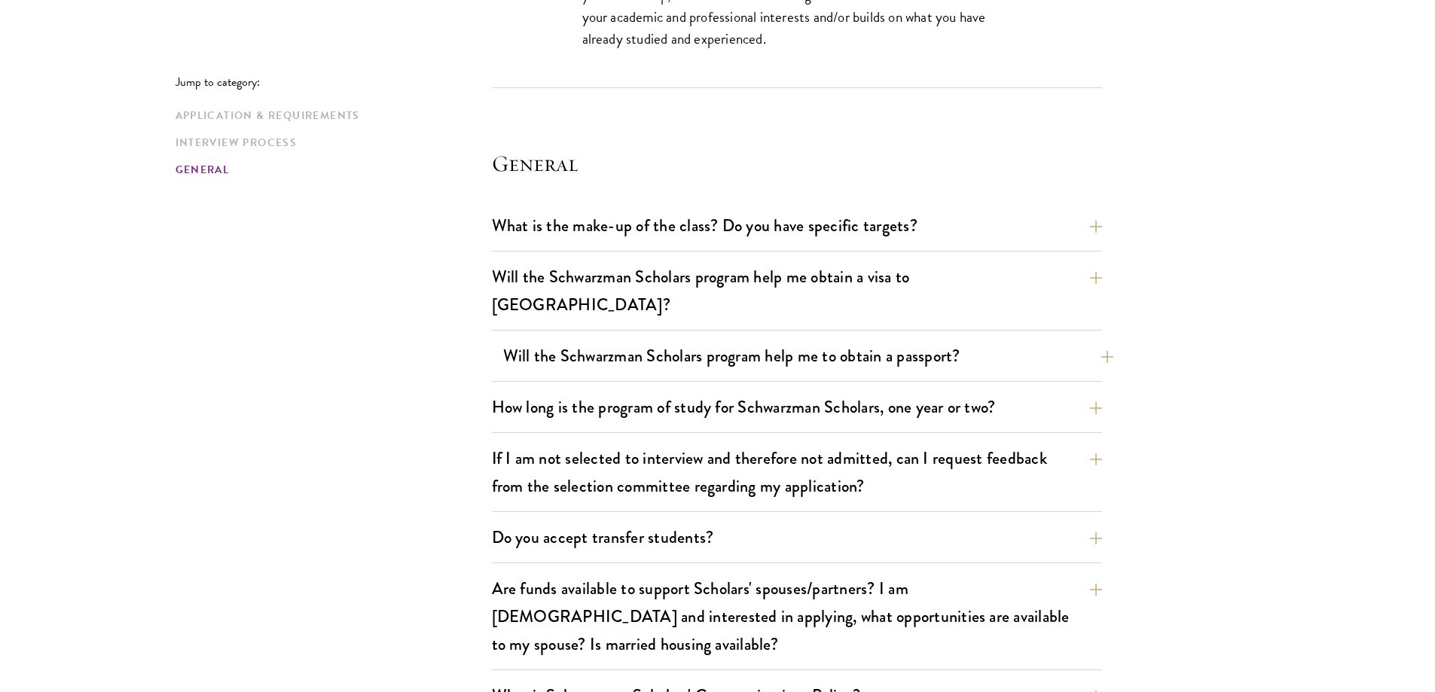
scroll to position [3088, 0]
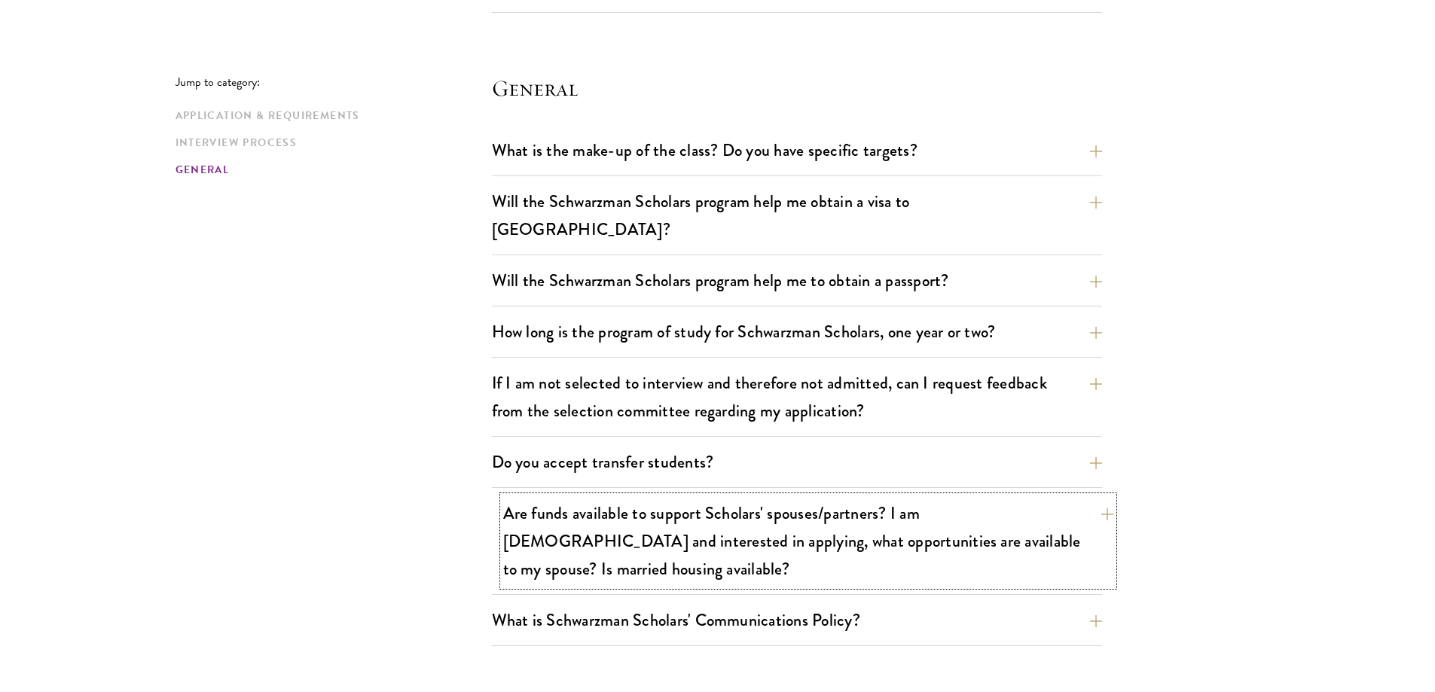
click at [697, 508] on button "Are funds available to support Scholars' spouses/partners? I am married and int…" at bounding box center [808, 541] width 610 height 90
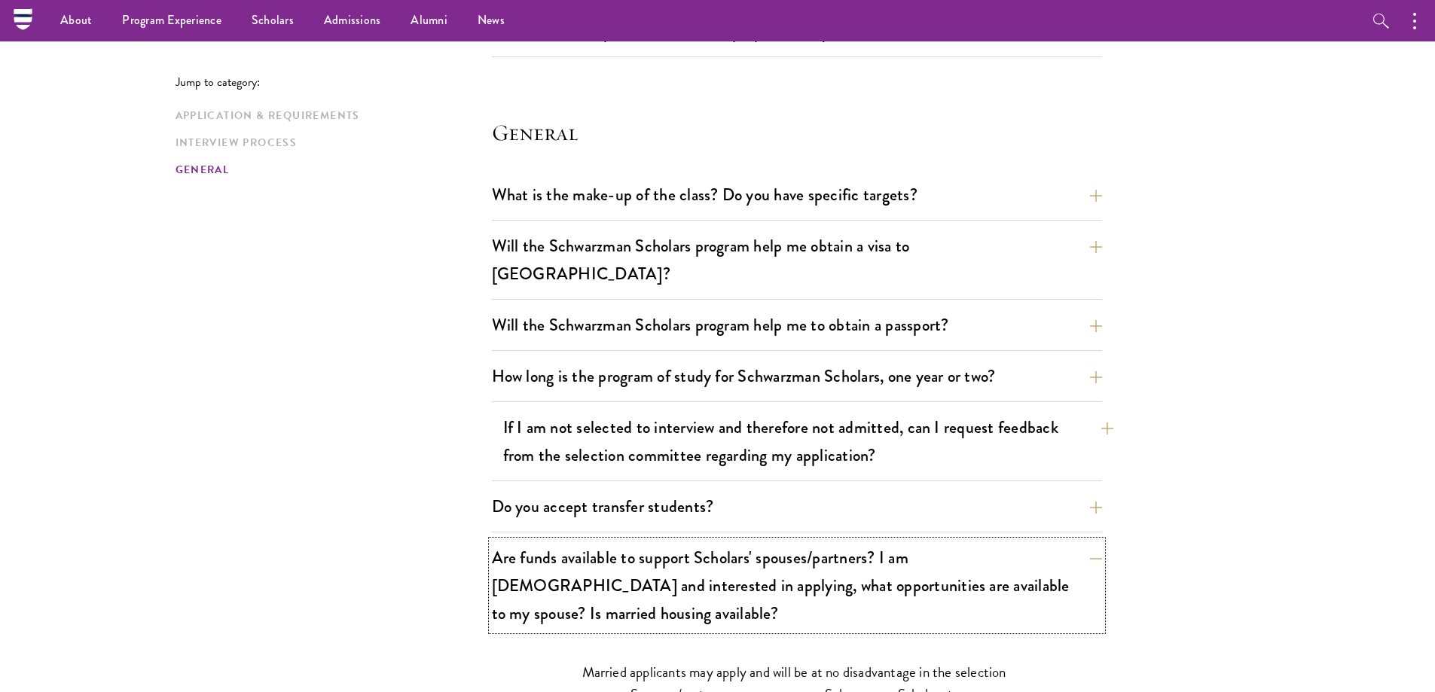
scroll to position [2109, 0]
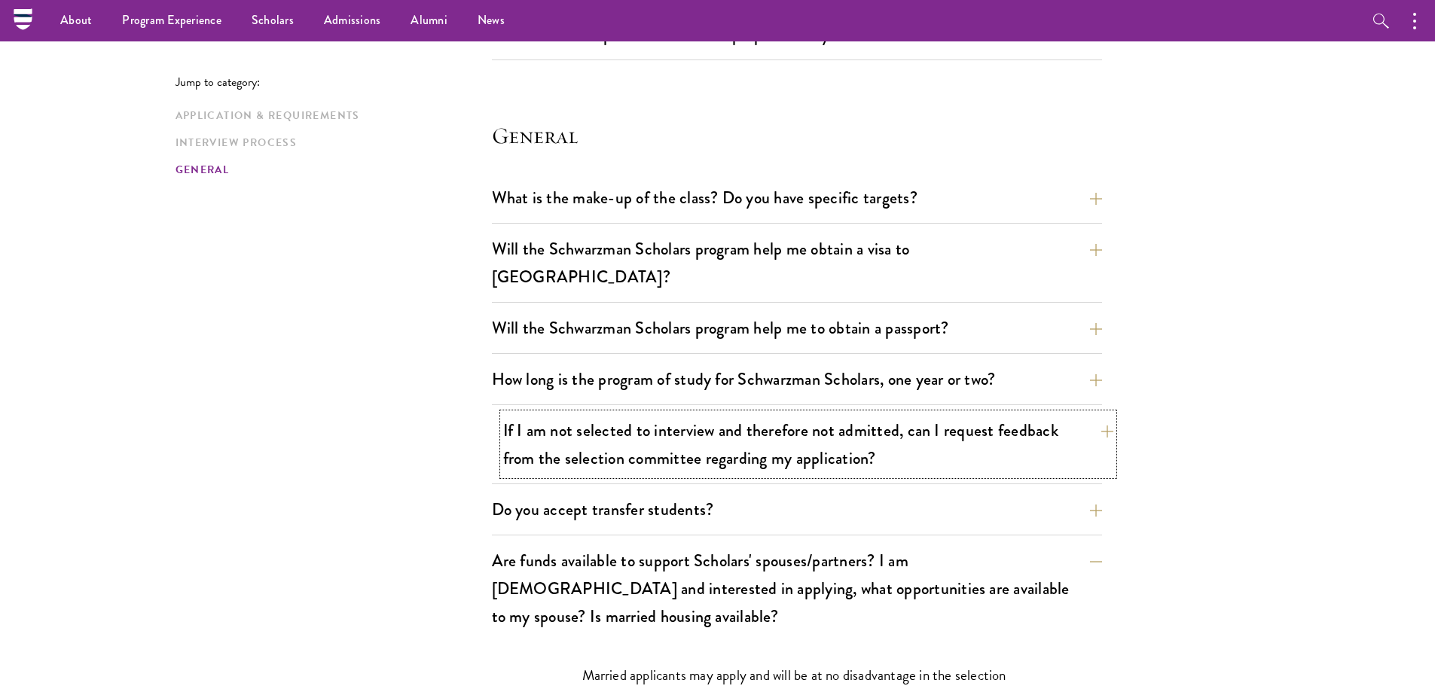
click at [826, 430] on button "If I am not selected to interview and therefore not admitted, can I request fee…" at bounding box center [808, 445] width 610 height 62
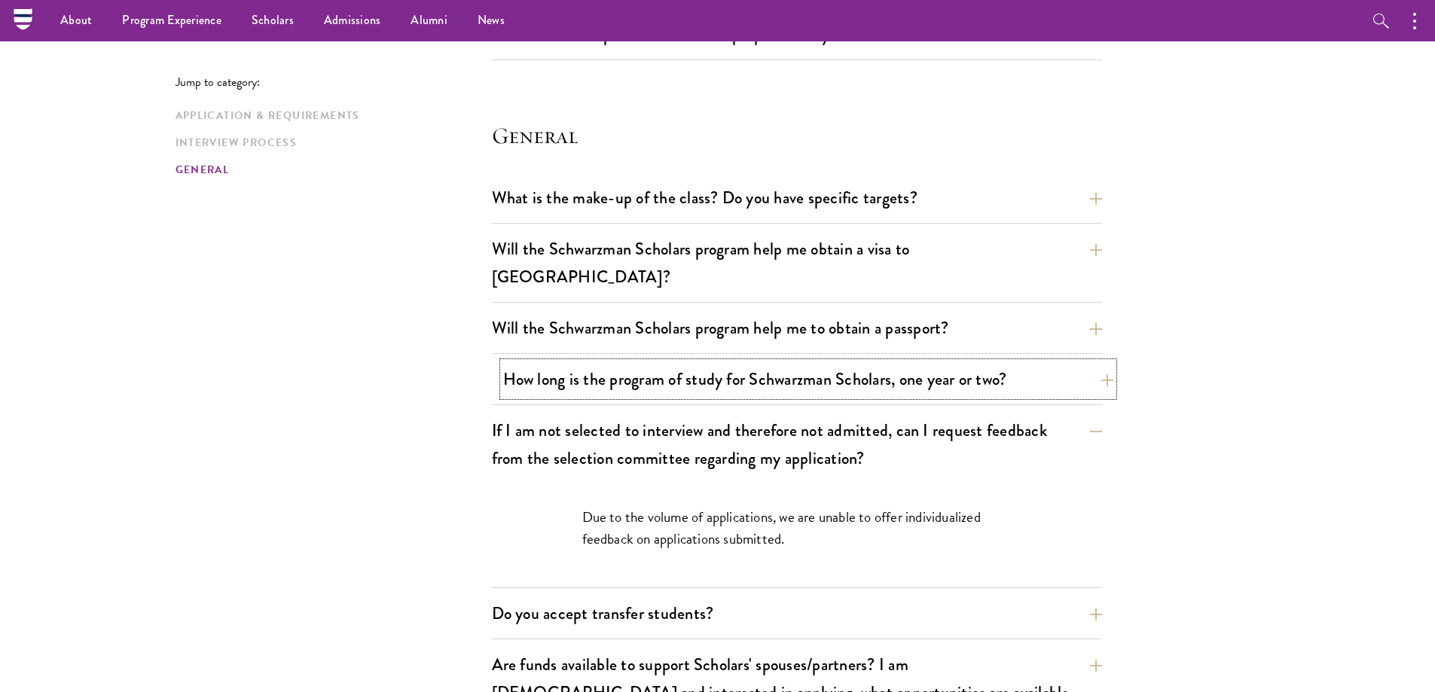
click at [836, 362] on button "How long is the program of study for Schwarzman Scholars, one year or two?" at bounding box center [808, 379] width 610 height 34
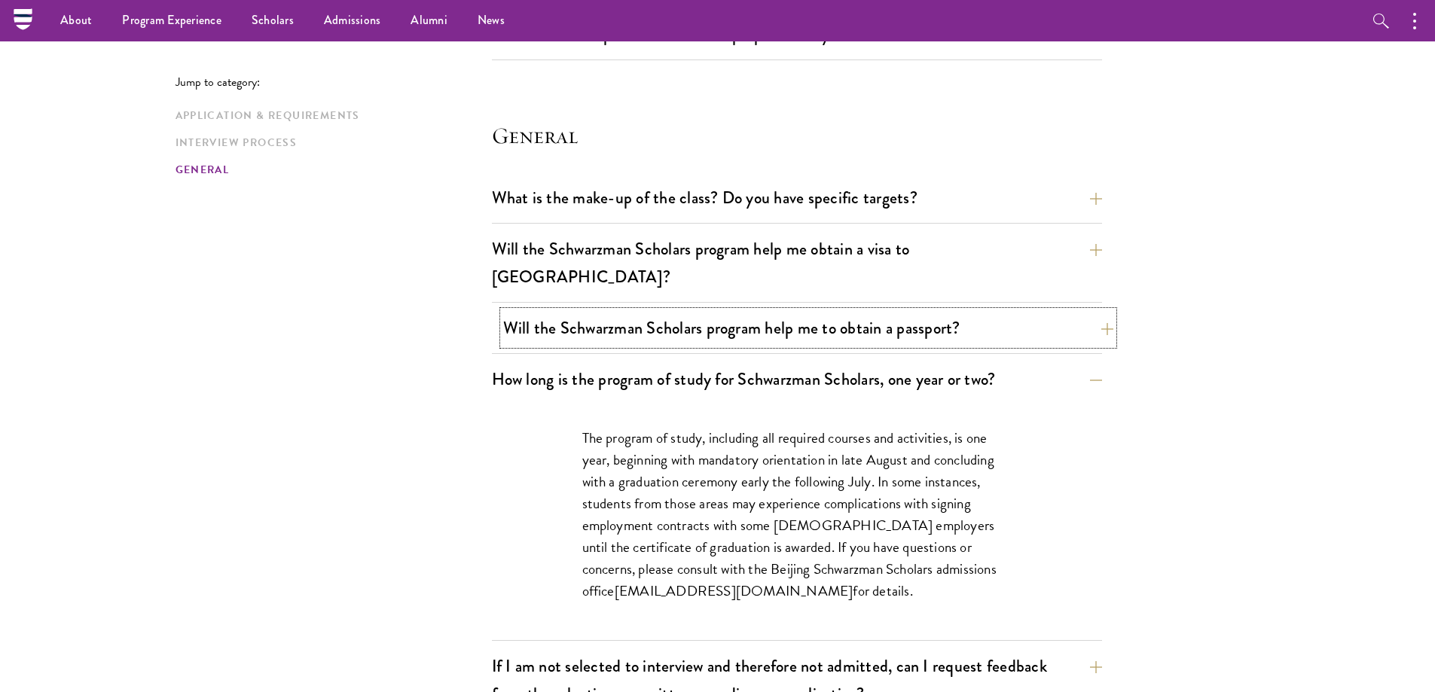
click at [829, 313] on button "Will the Schwarzman Scholars program help me to obtain a passport?" at bounding box center [808, 328] width 610 height 34
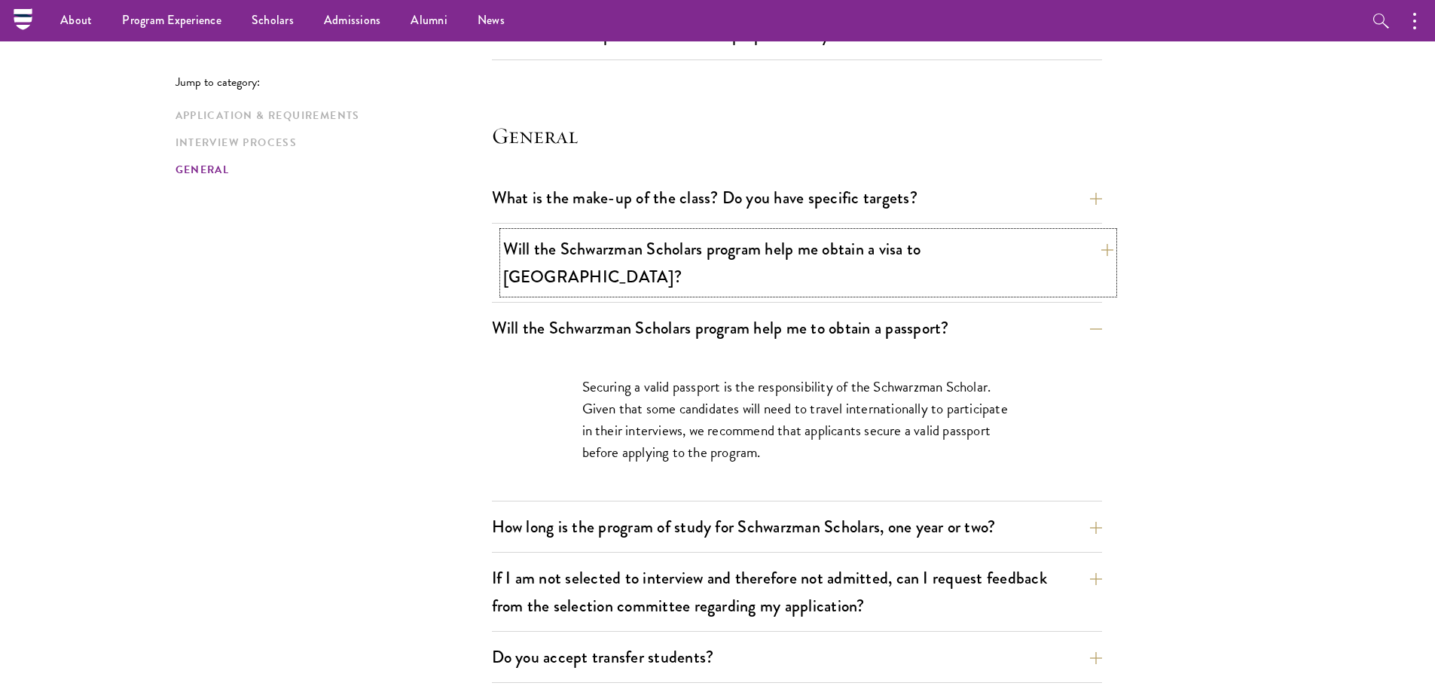
click at [676, 255] on button "Will the Schwarzman Scholars program help me obtain a visa to China?" at bounding box center [808, 263] width 610 height 62
